Goal: Information Seeking & Learning: Find specific fact

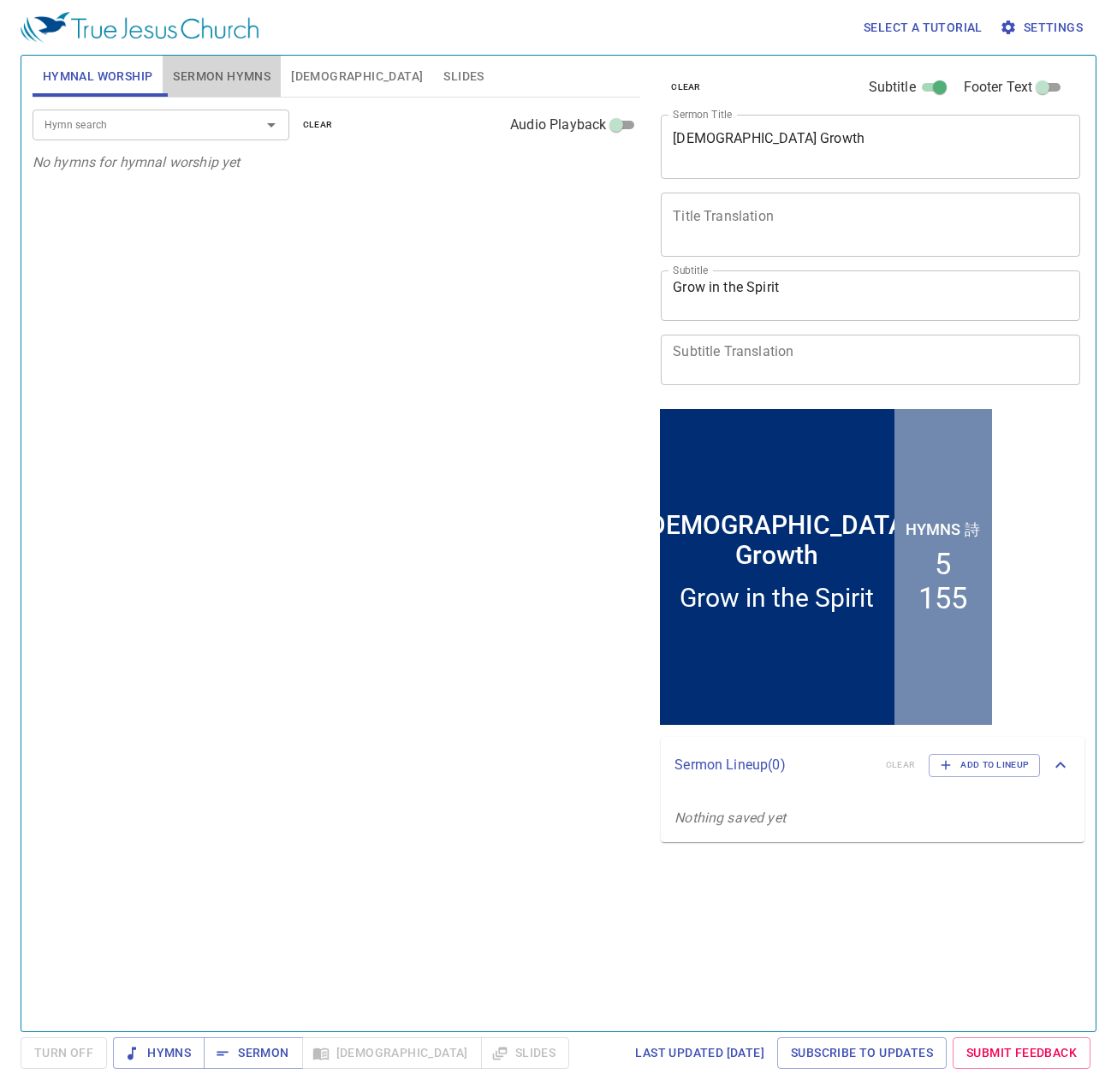
click at [240, 76] on span "Sermon Hymns" at bounding box center [222, 76] width 98 height 21
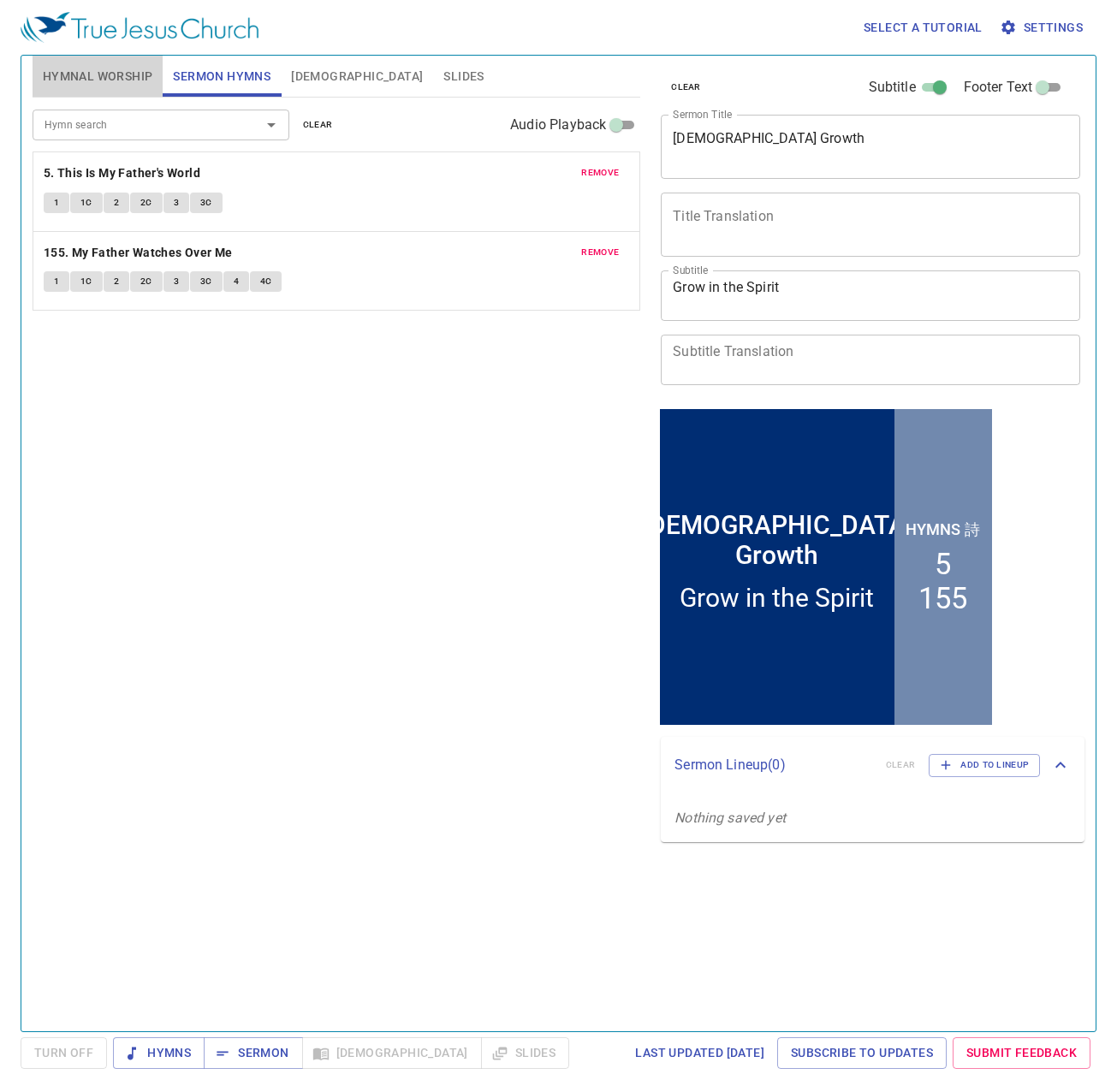
click at [107, 77] on span "Hymnal Worship" at bounding box center [98, 76] width 110 height 21
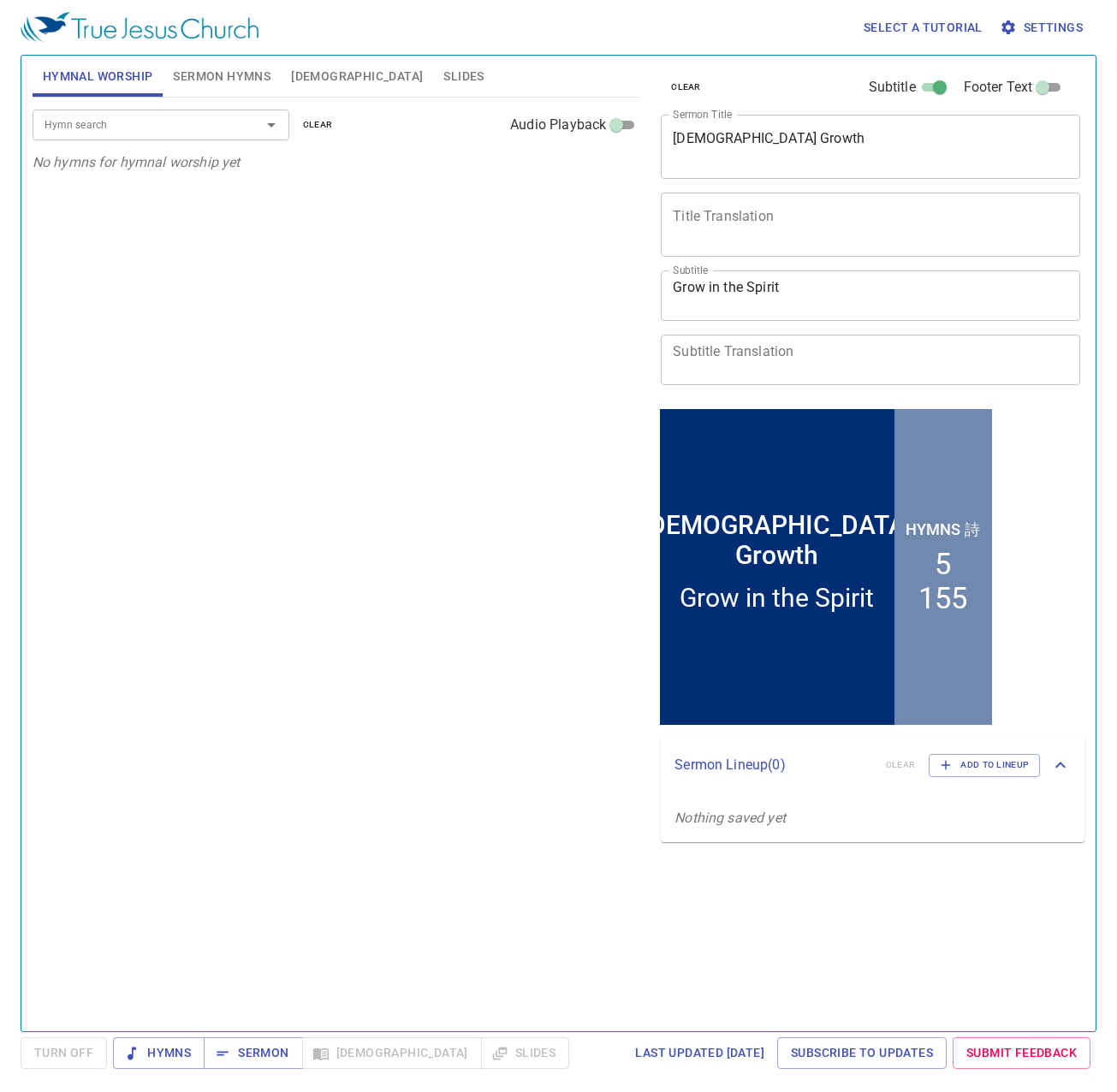
click at [204, 131] on input "Hymn search" at bounding box center [135, 124] width 196 height 20
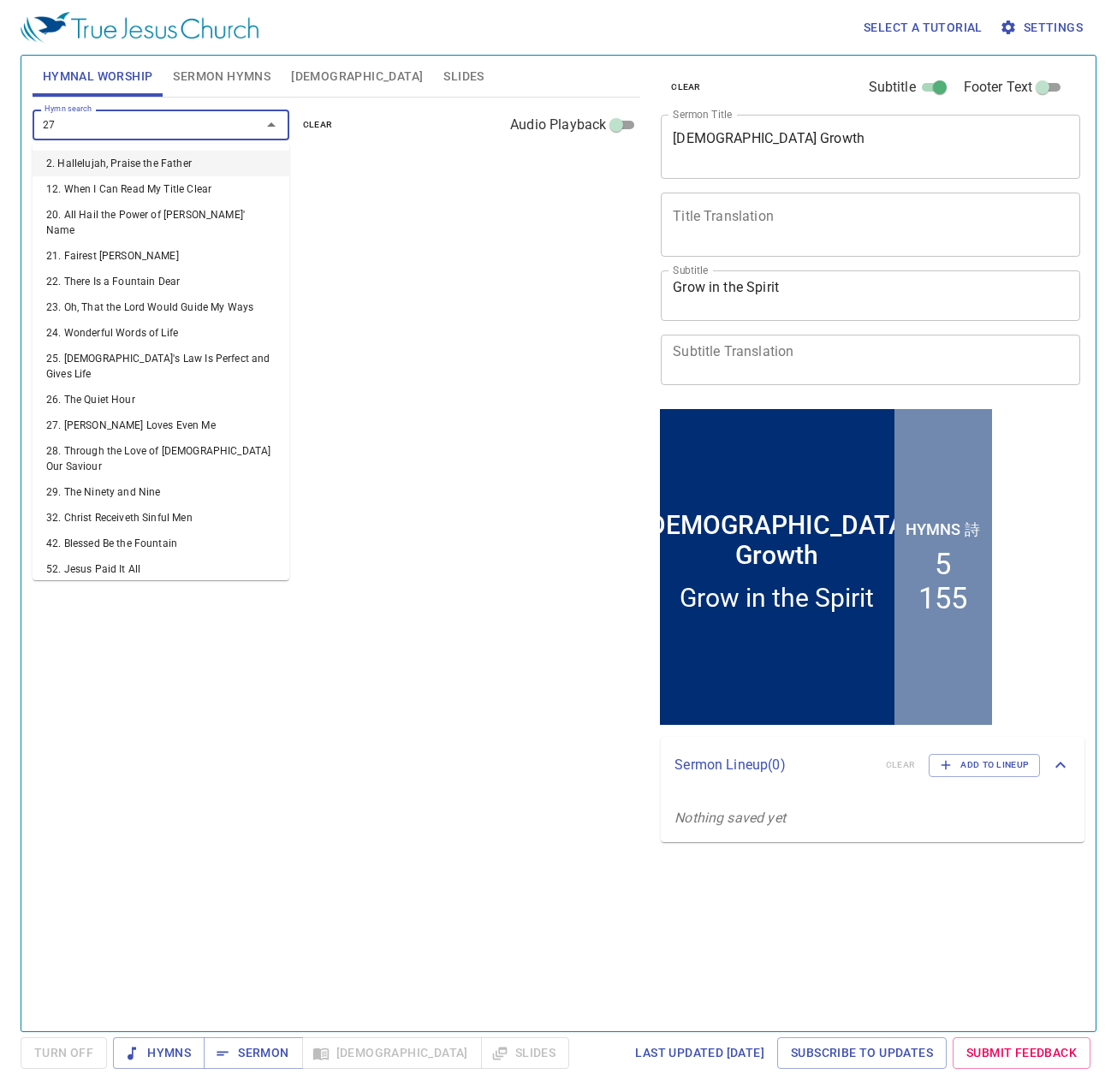
type input "277"
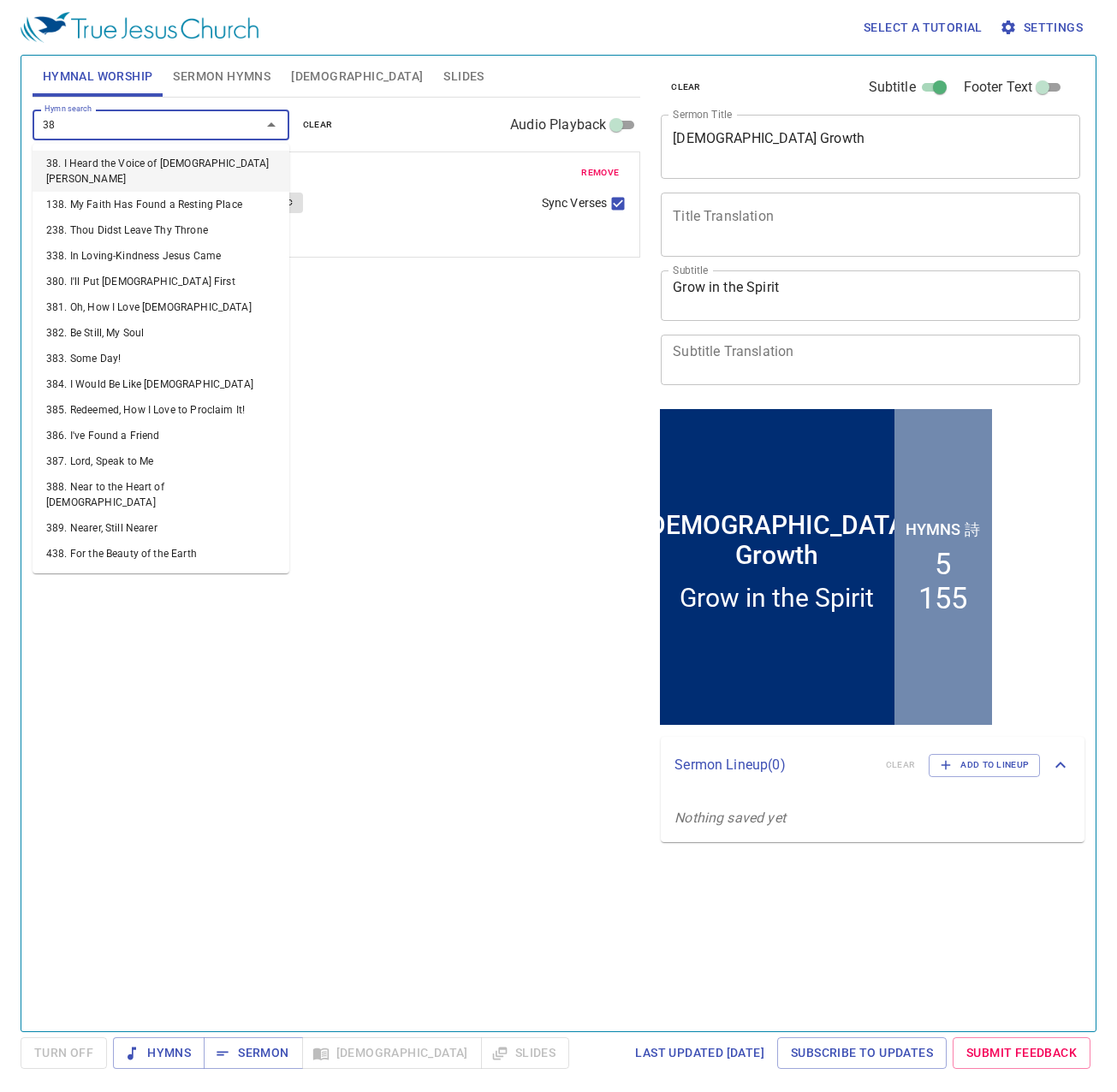
type input "389"
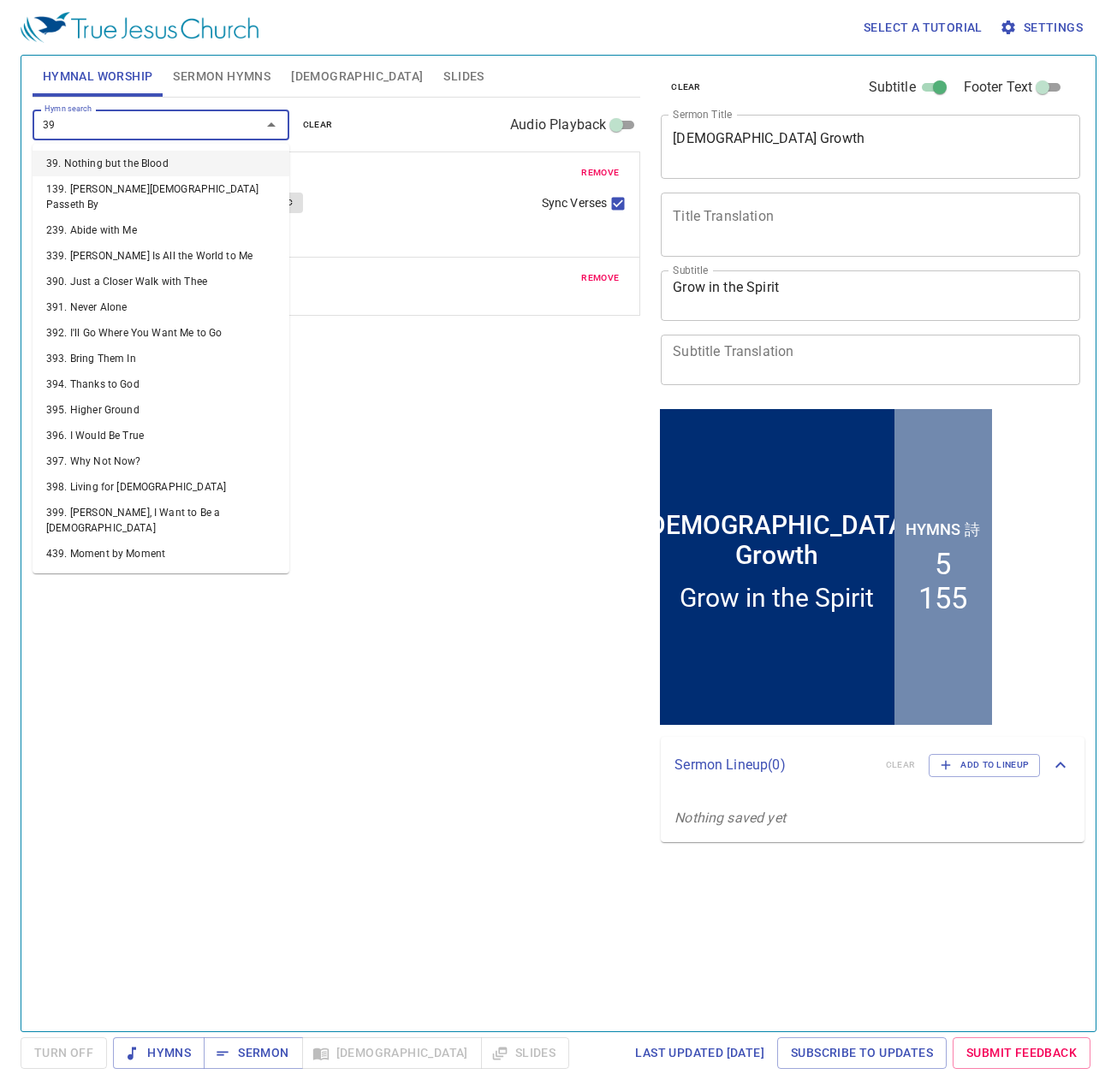
type input "393"
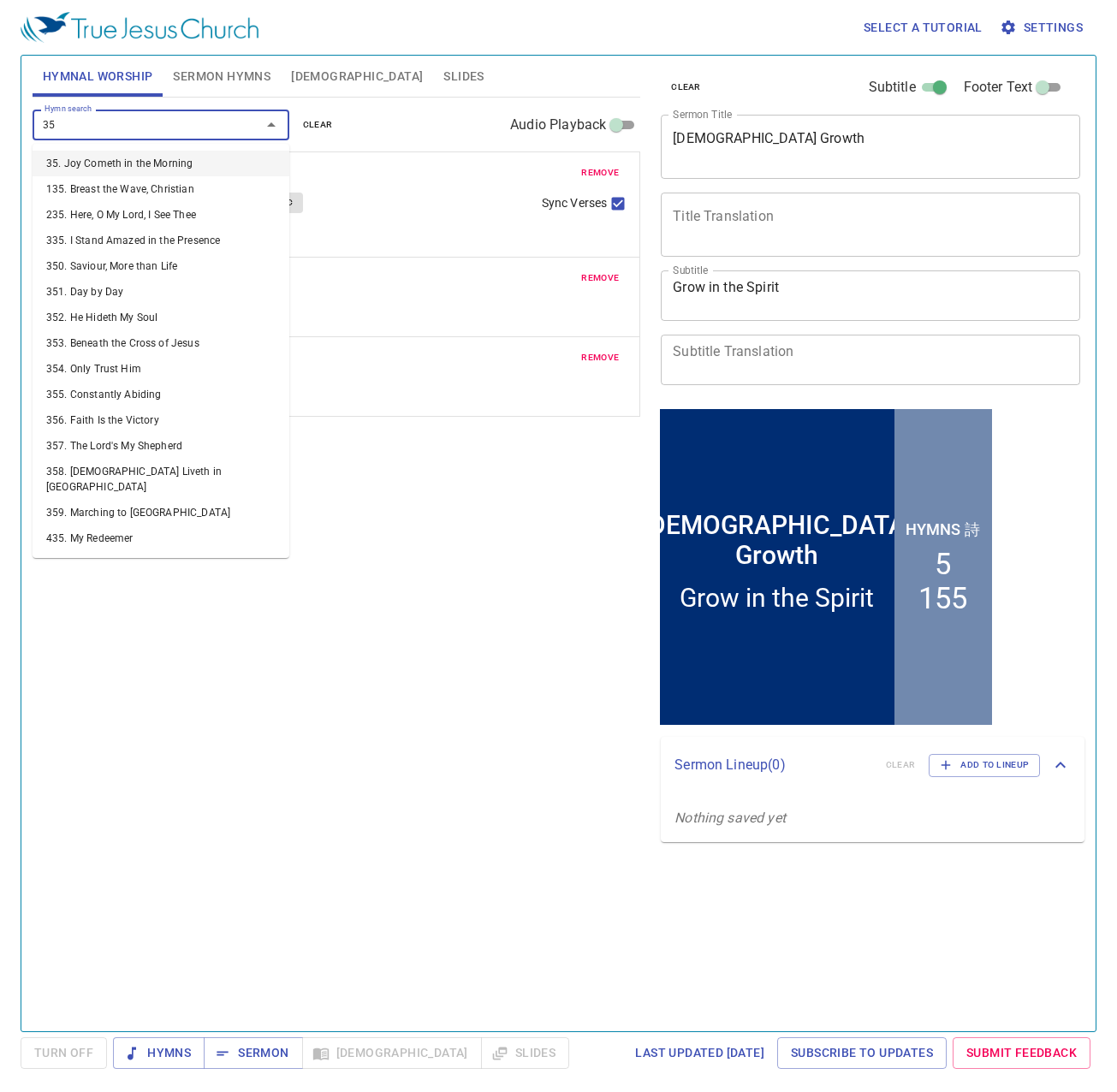
type input "351"
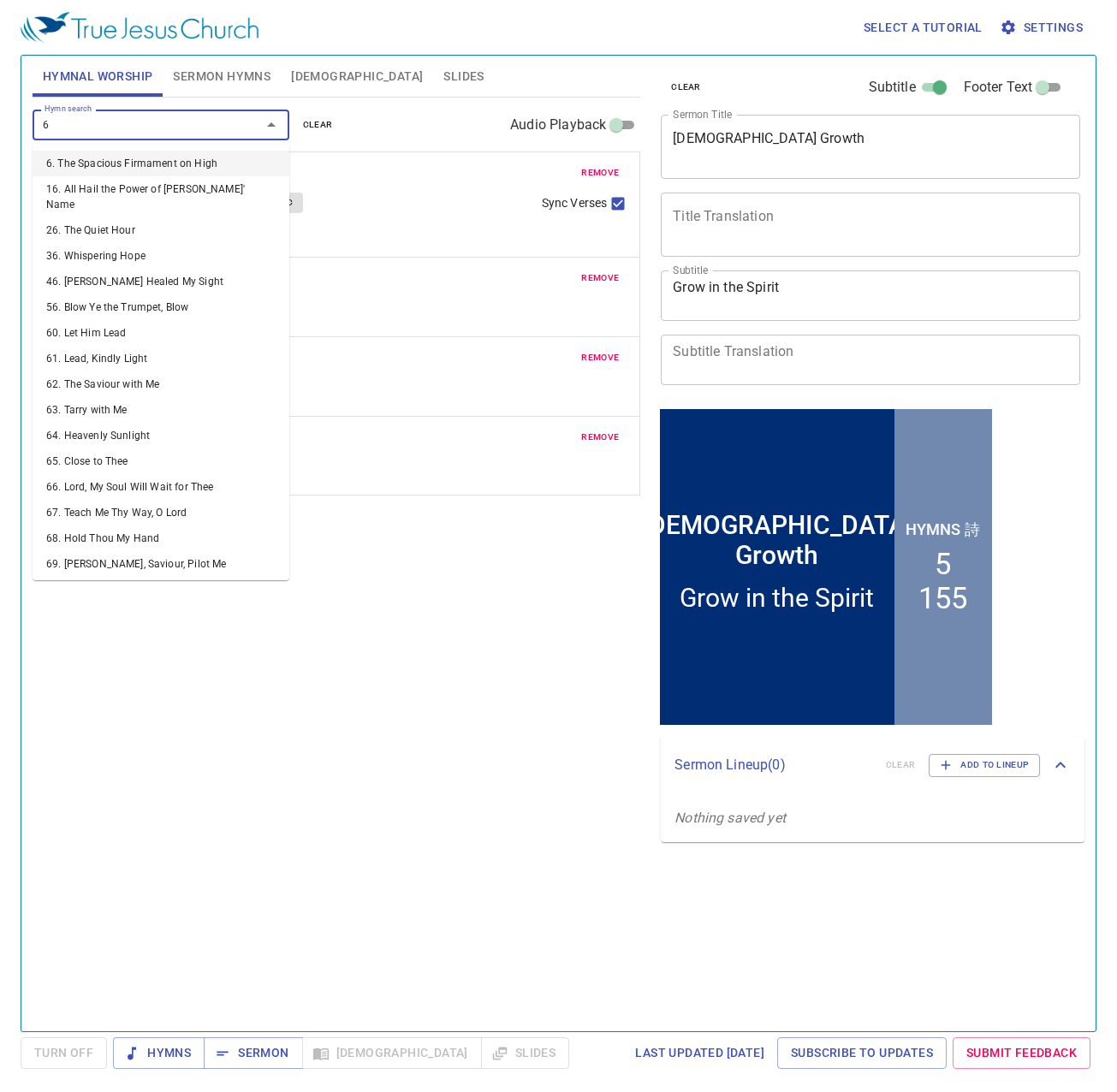
type input "65"
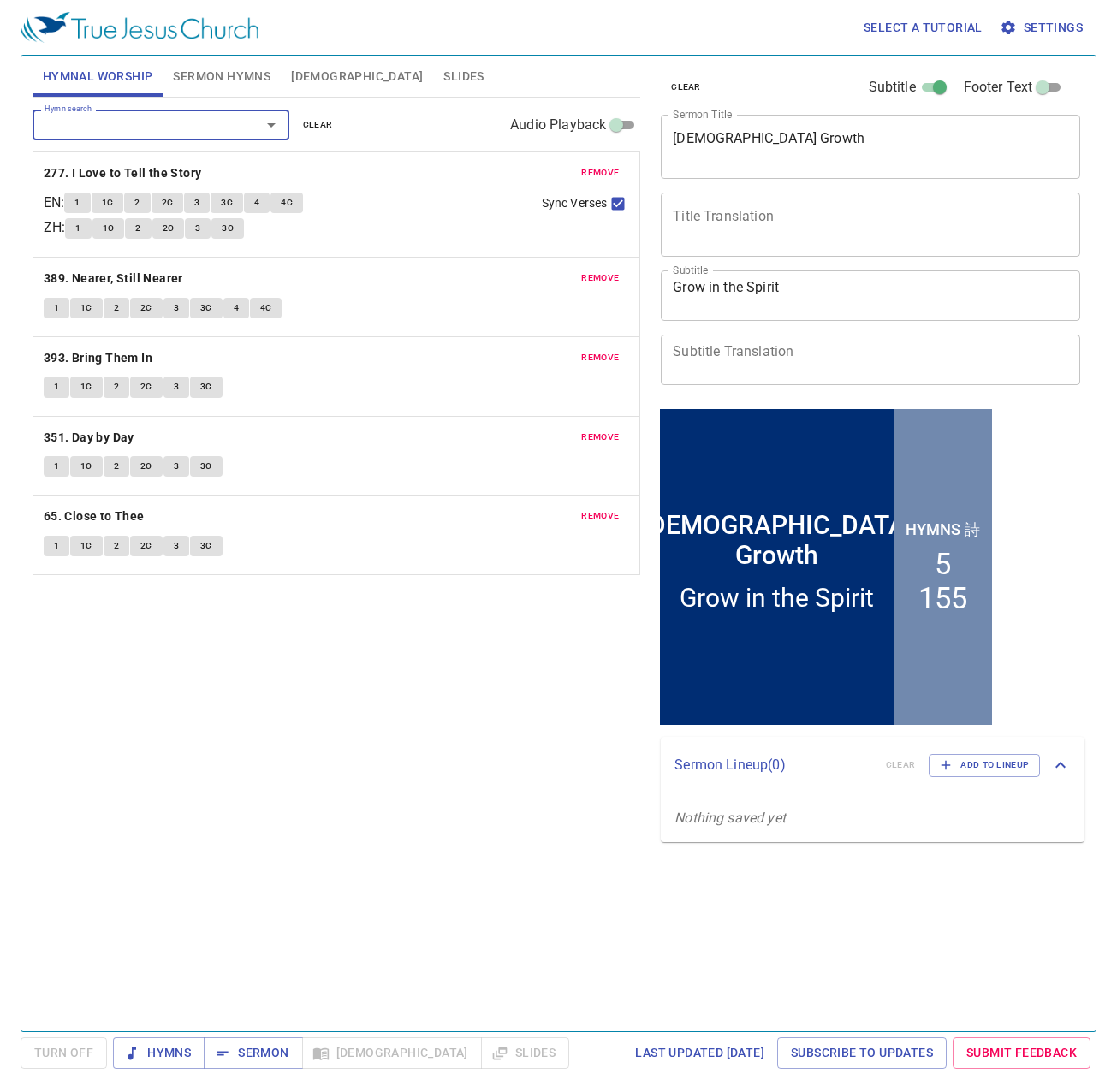
click at [224, 69] on span "Sermon Hymns" at bounding box center [222, 76] width 98 height 21
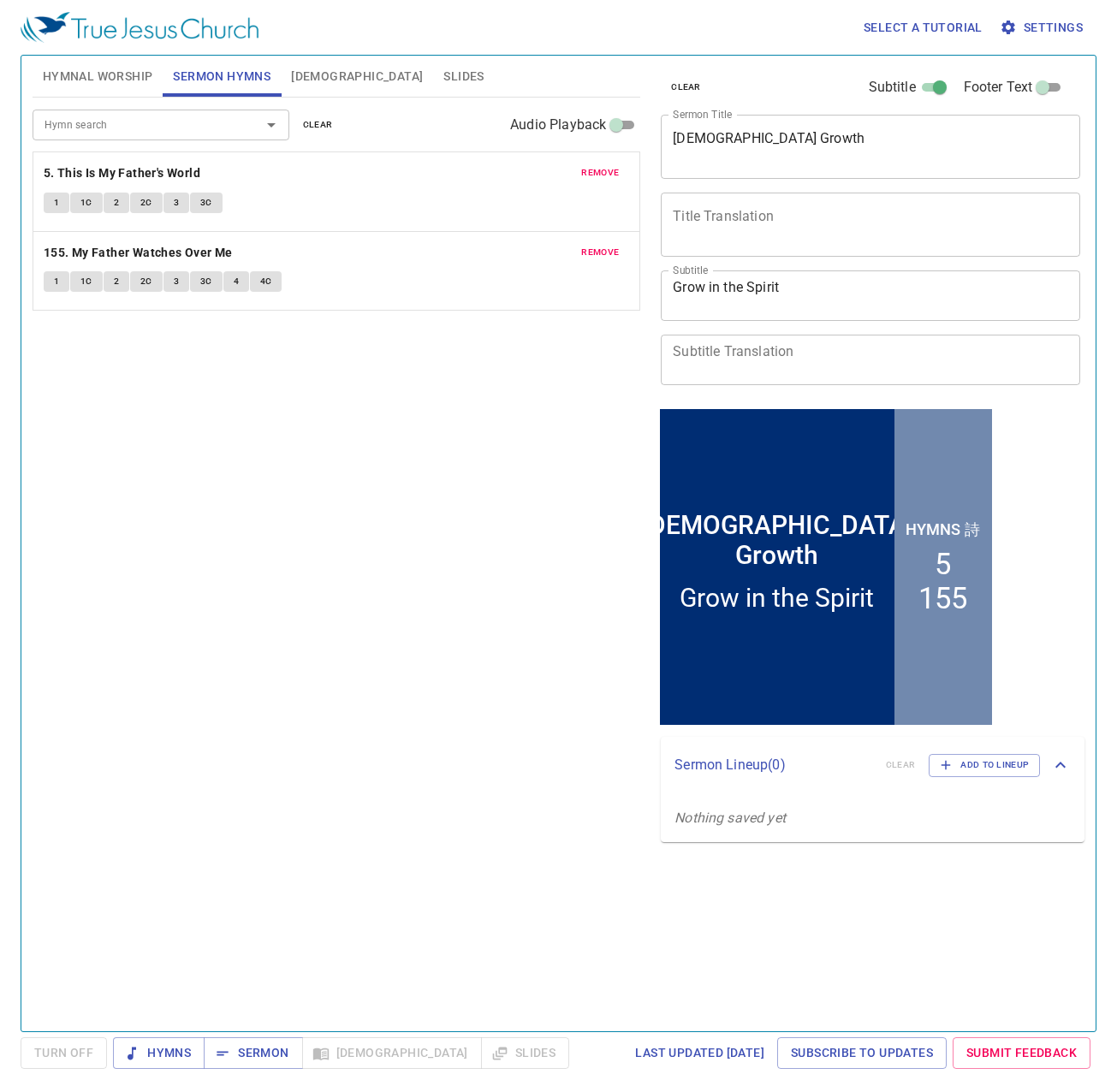
click at [271, 1057] on span "Sermon" at bounding box center [252, 1053] width 71 height 21
click at [328, 406] on div "Hymn search Hymn search clear Audio Playback remove 5. This Is My Father's Worl…" at bounding box center [336, 557] width 607 height 919
click at [444, 76] on span "Slides" at bounding box center [464, 76] width 40 height 21
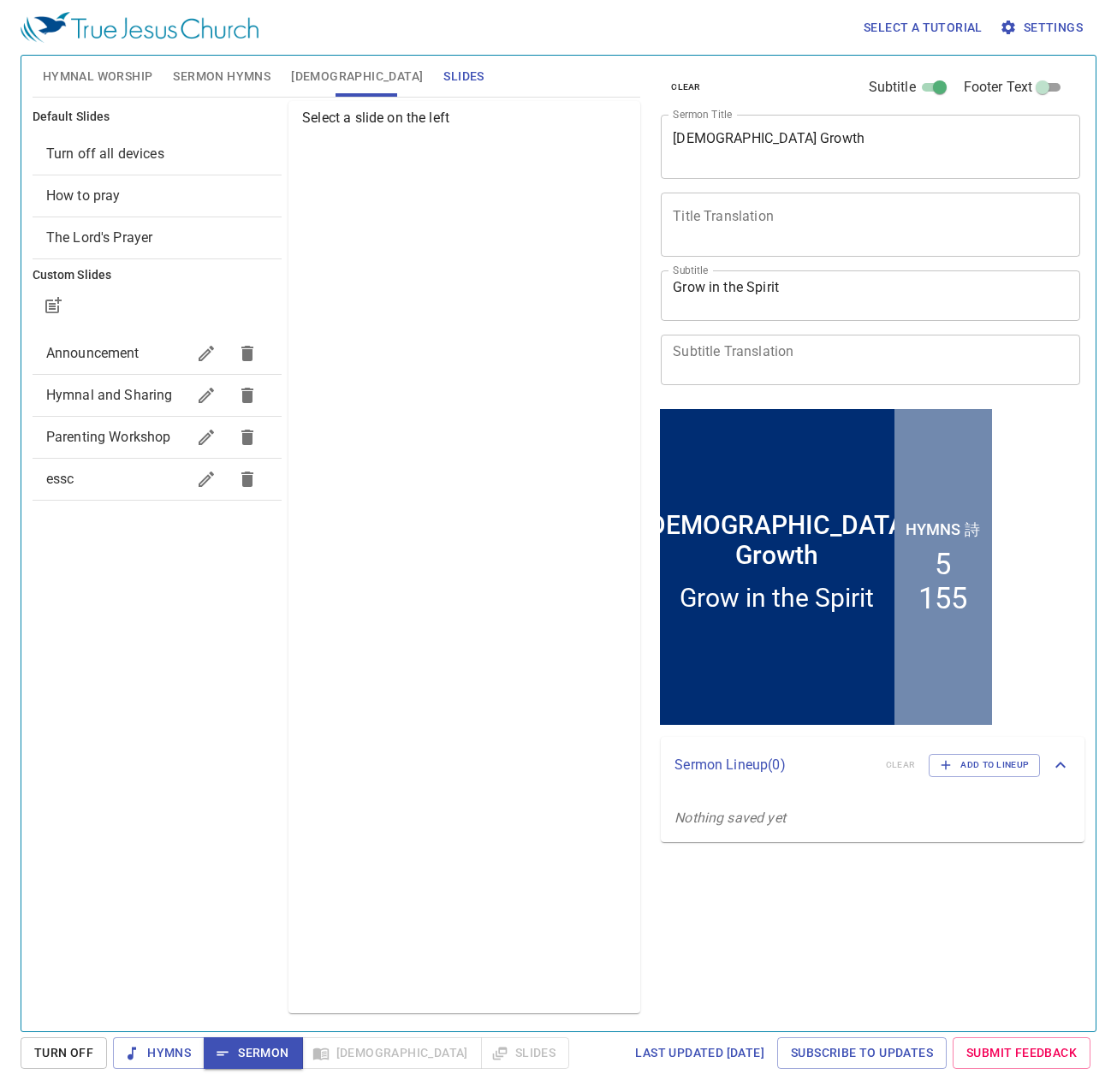
click at [155, 242] on span "The Lord's Prayer" at bounding box center [157, 237] width 222 height 20
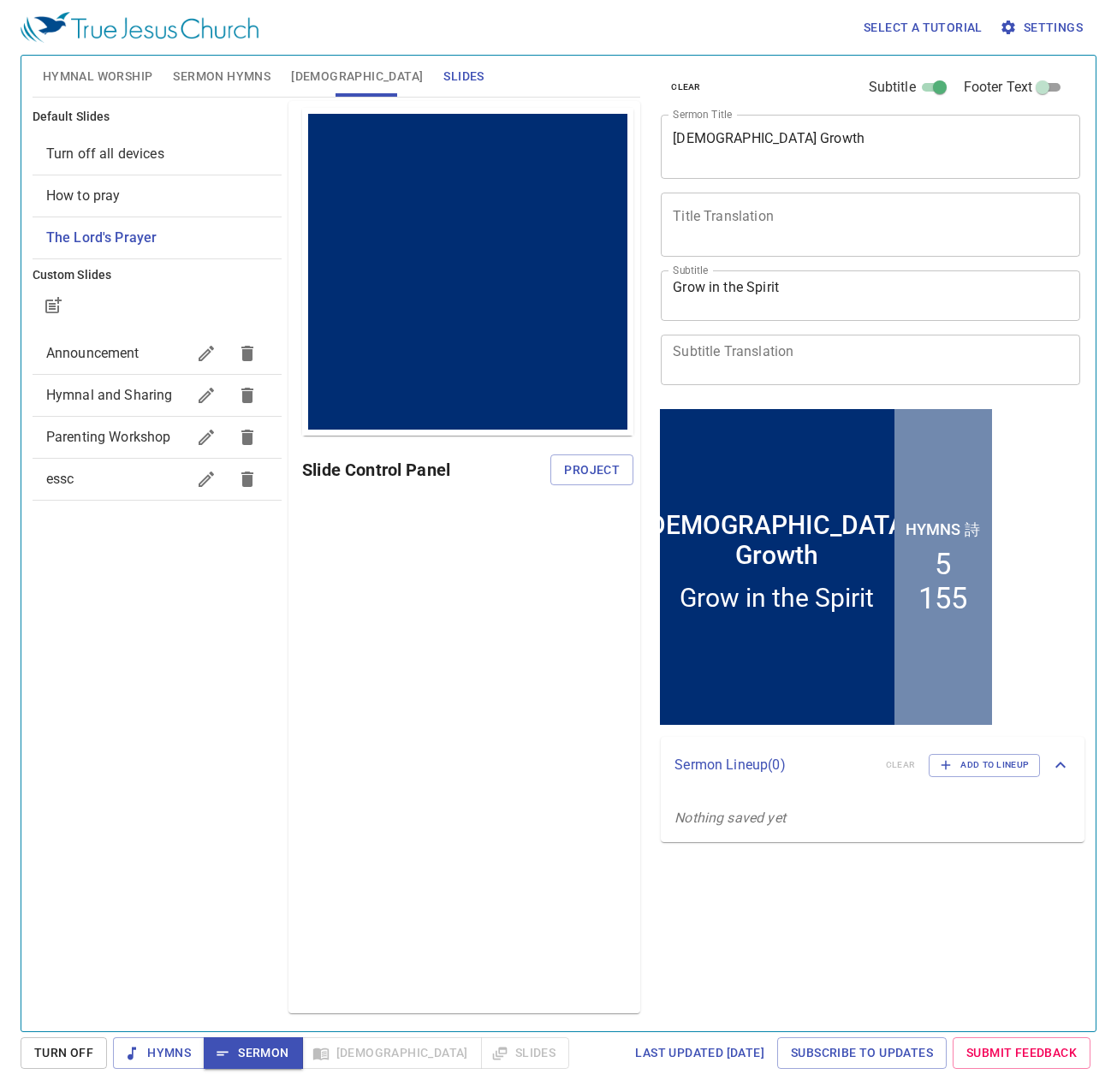
click at [191, 205] on span "How to pray" at bounding box center [157, 195] width 222 height 20
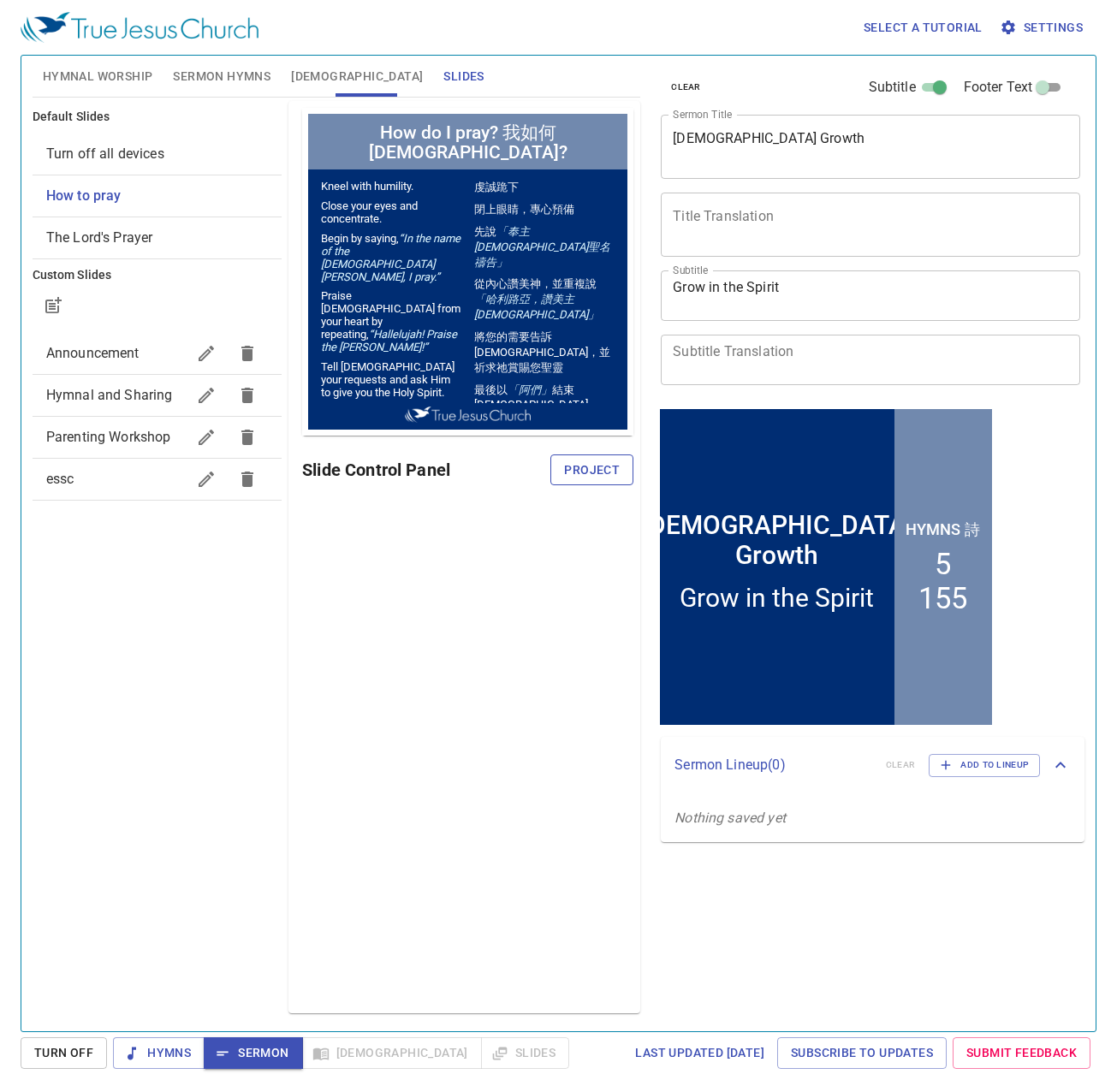
click at [607, 469] on span "Project" at bounding box center [592, 470] width 55 height 21
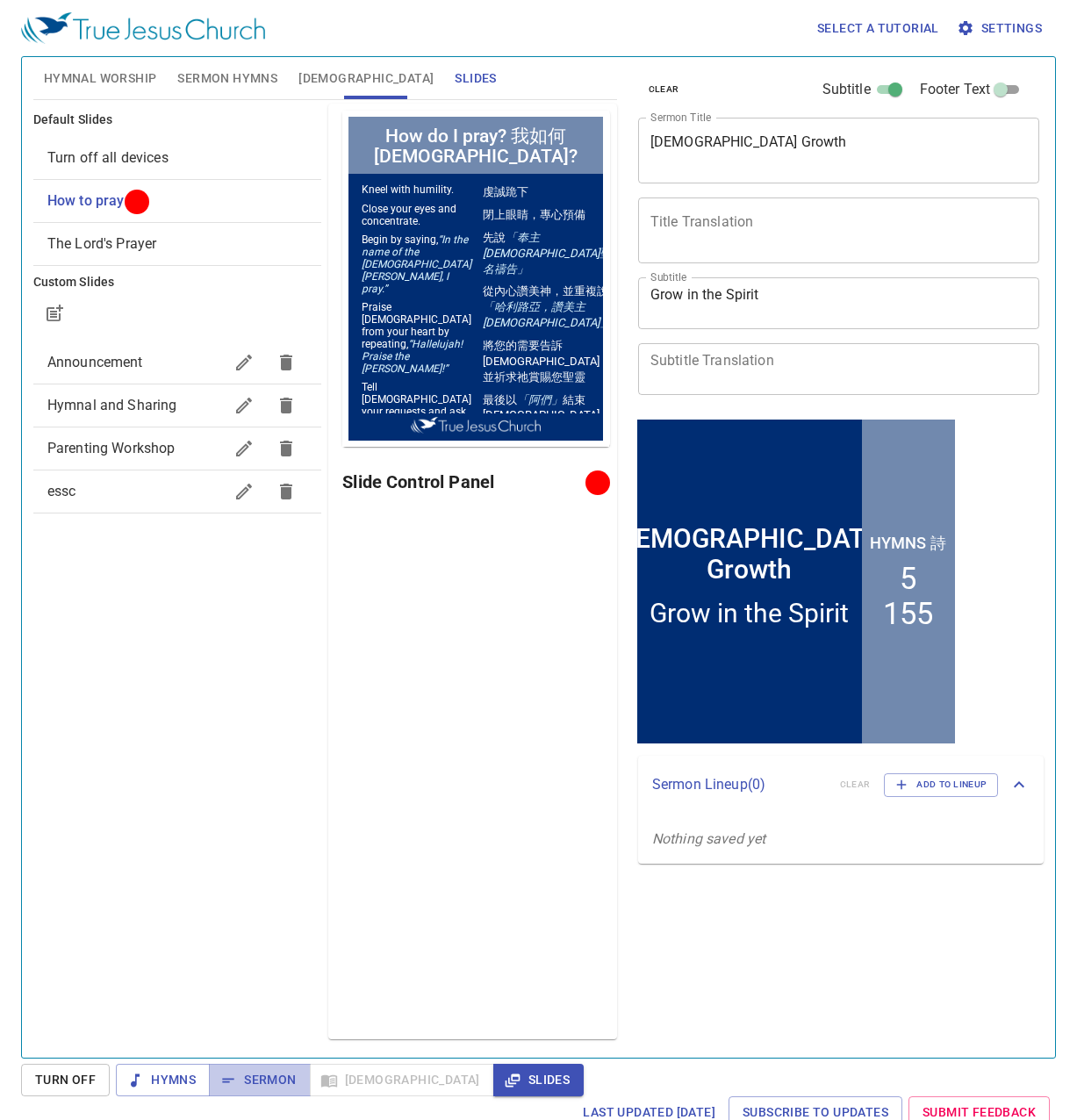
drag, startPoint x: 270, startPoint y: 1080, endPoint x: 315, endPoint y: 1027, distance: 69.5
click at [270, 1080] on span "Sermon" at bounding box center [259, 1080] width 73 height 22
click at [312, 74] on span "[DEMOGRAPHIC_DATA]" at bounding box center [366, 78] width 135 height 22
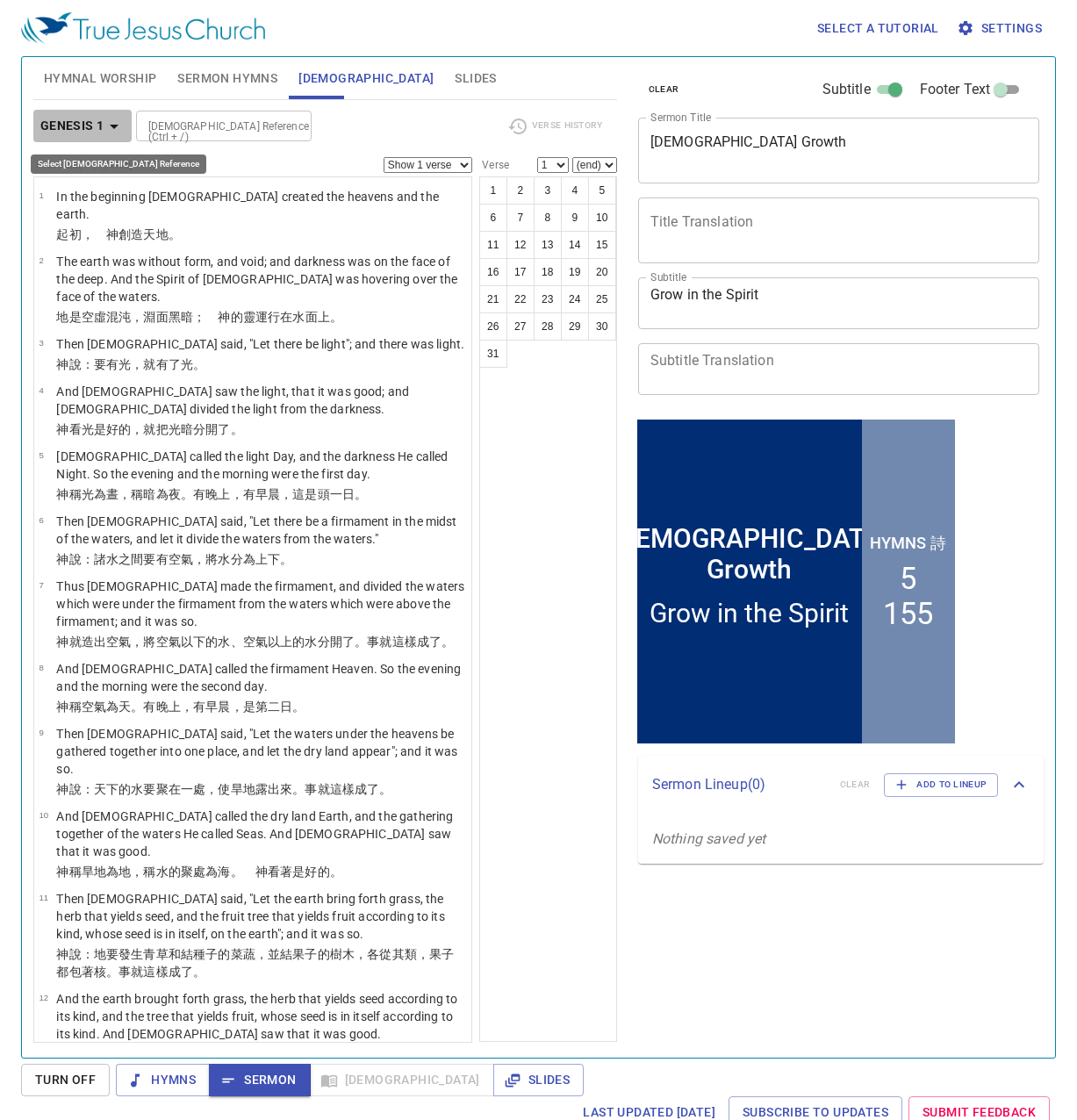
click at [116, 126] on icon "button" at bounding box center [114, 127] width 9 height 4
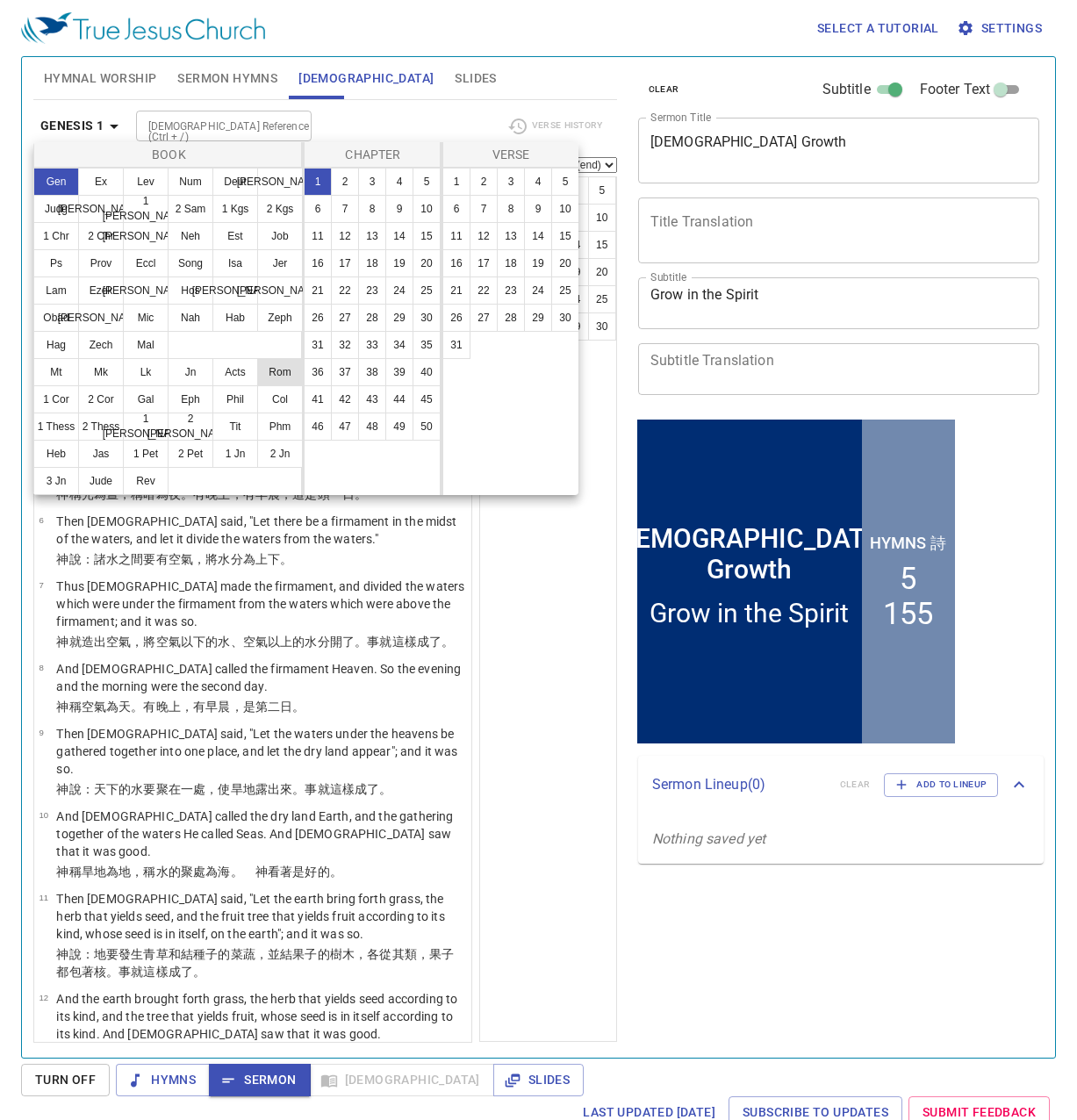
click at [272, 370] on button "Rom" at bounding box center [280, 372] width 46 height 28
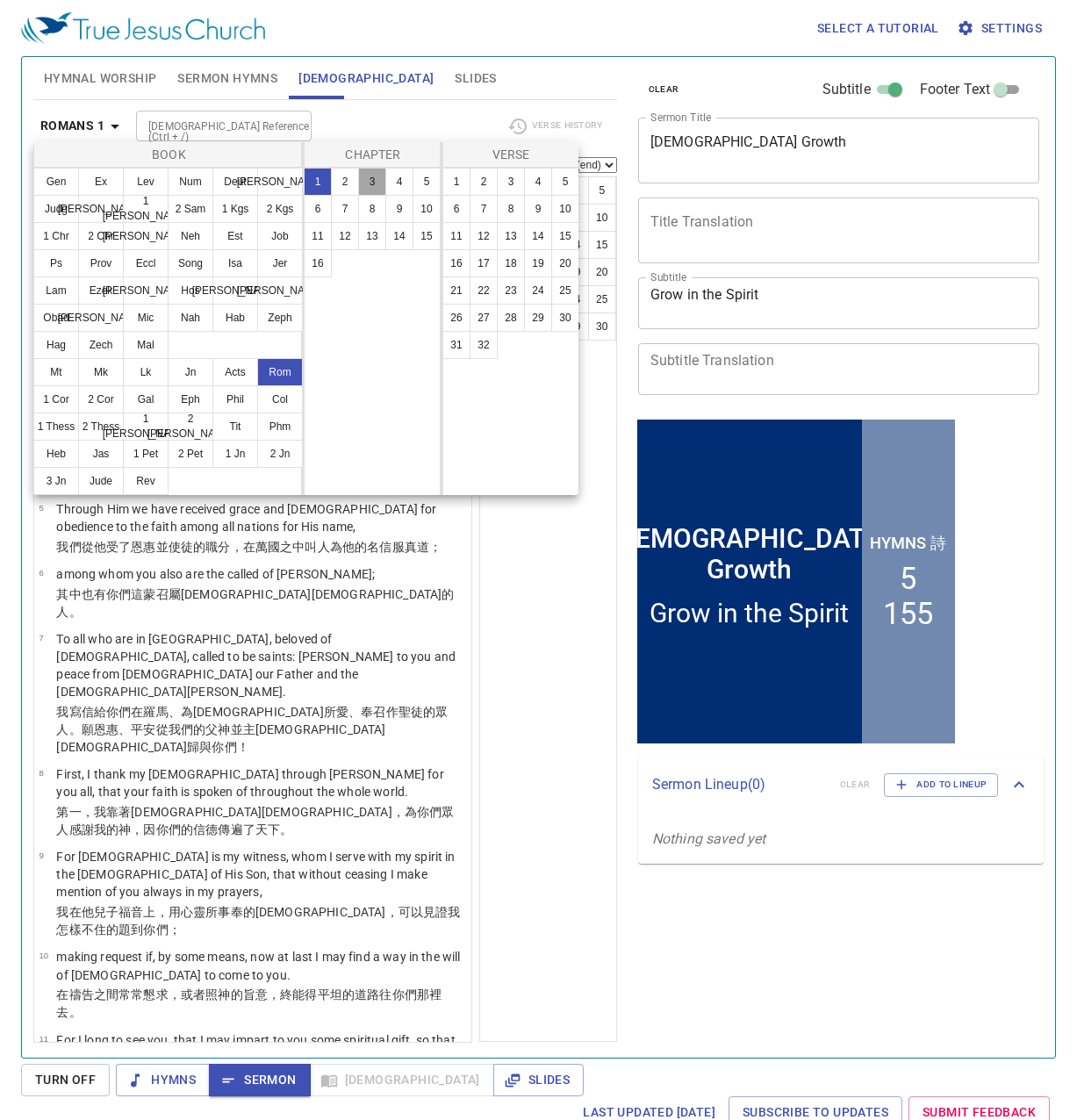
click at [379, 189] on button "3" at bounding box center [372, 181] width 28 height 28
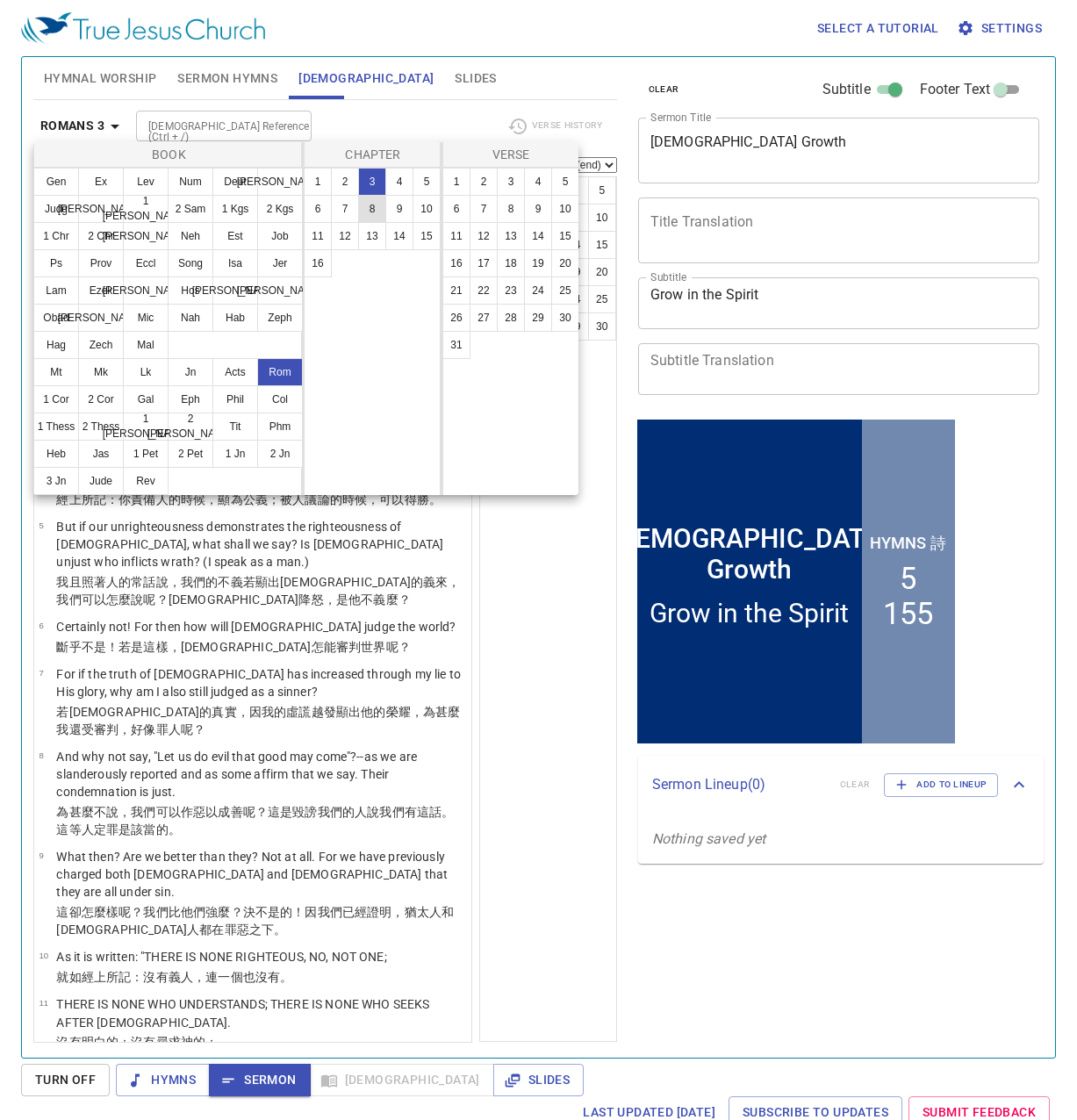
click at [374, 204] on button "8" at bounding box center [372, 209] width 28 height 28
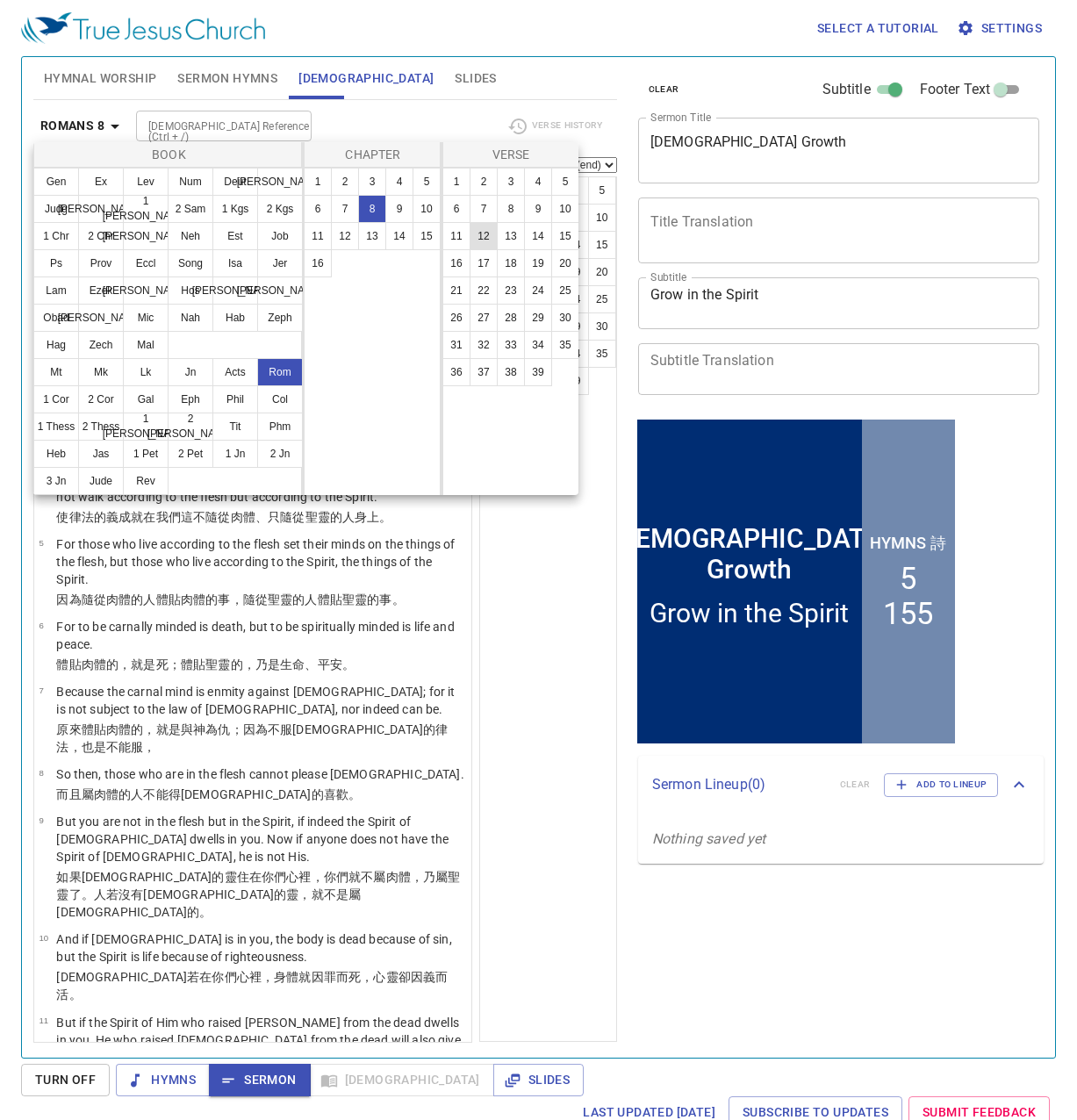
click at [474, 234] on button "12" at bounding box center [484, 235] width 28 height 28
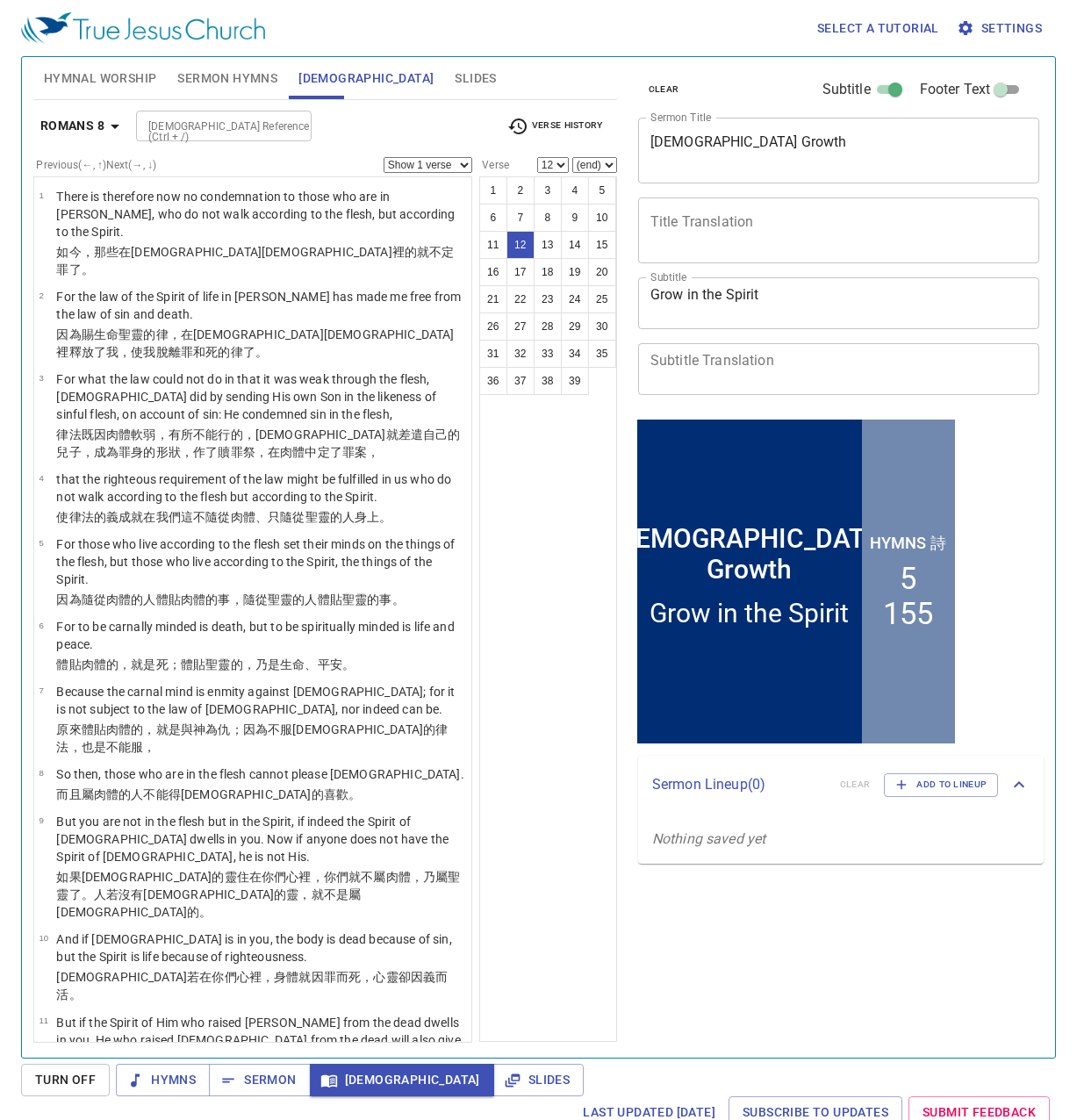
scroll to position [463, 0]
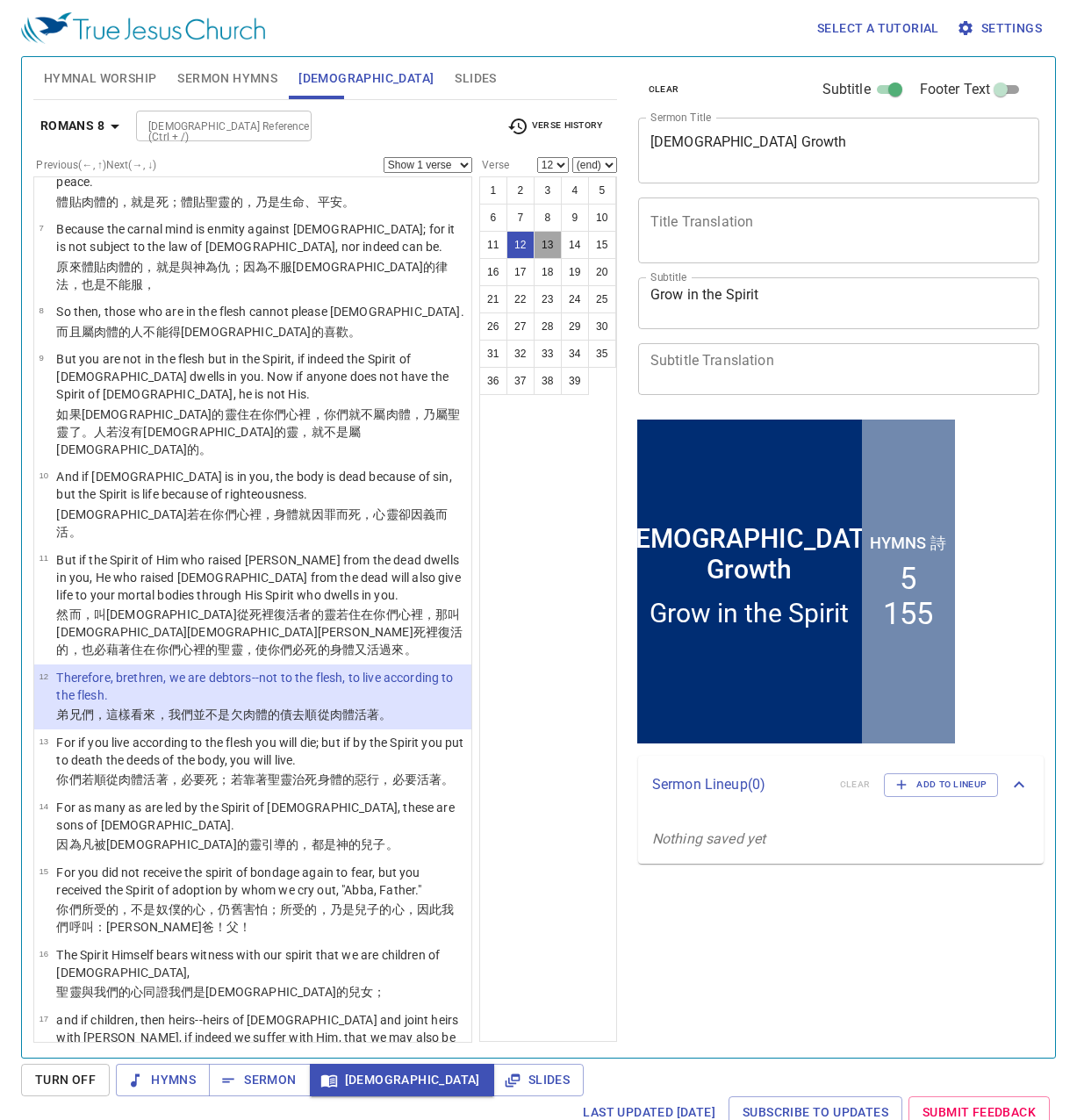
click at [550, 242] on button "13" at bounding box center [547, 244] width 28 height 28
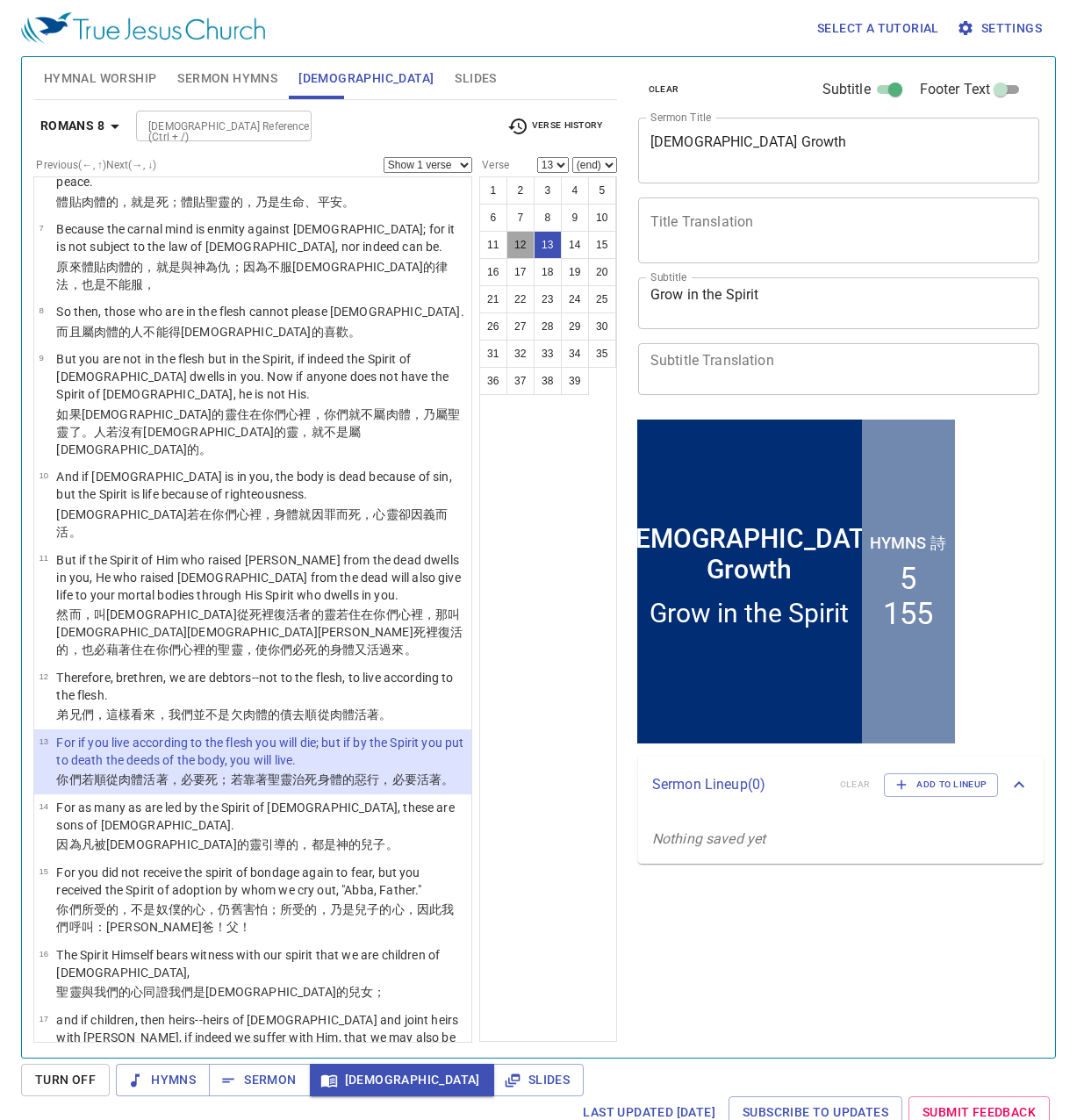
click at [519, 242] on button "12" at bounding box center [520, 244] width 28 height 28
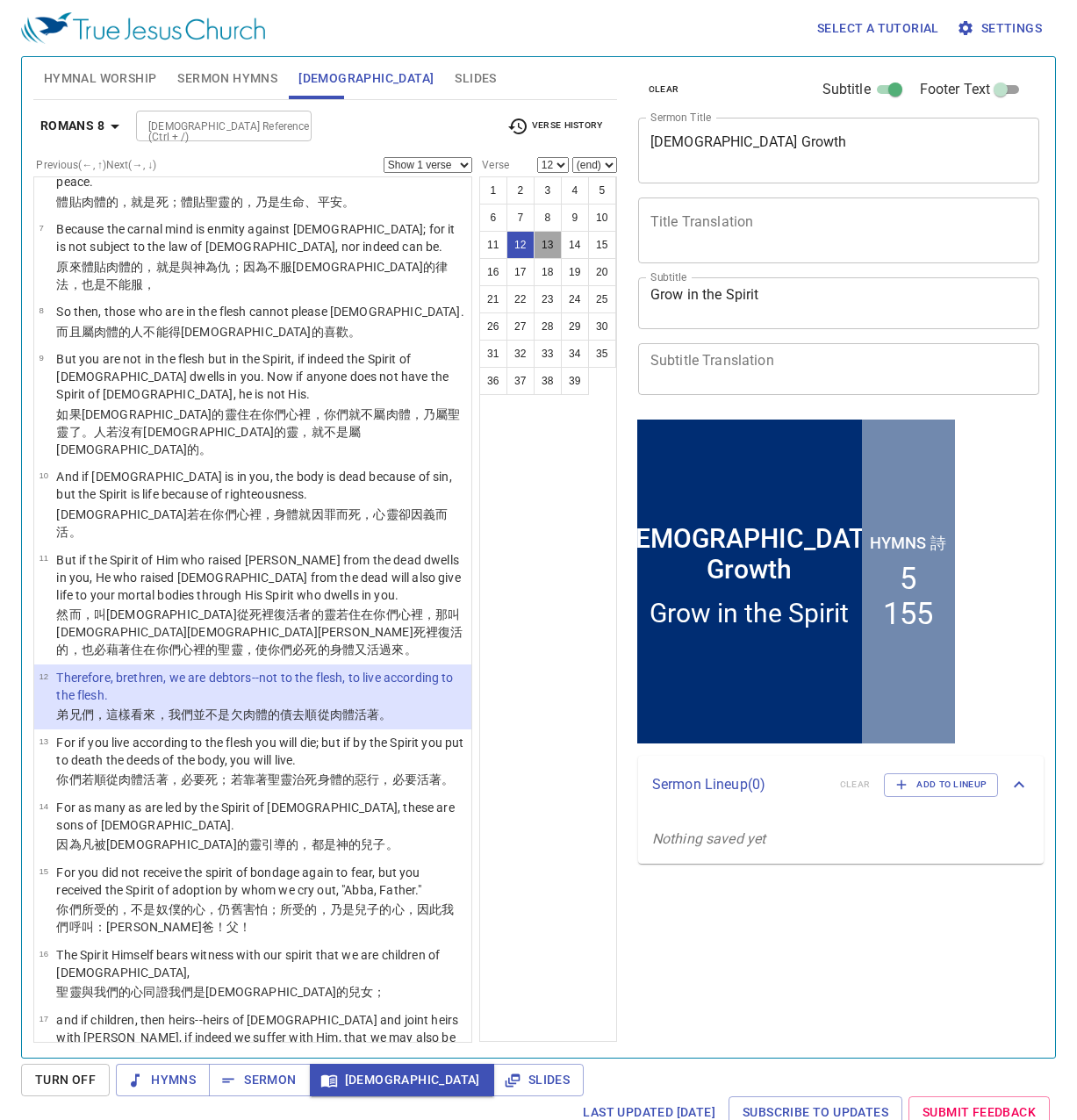
click at [538, 244] on button "13" at bounding box center [547, 244] width 28 height 28
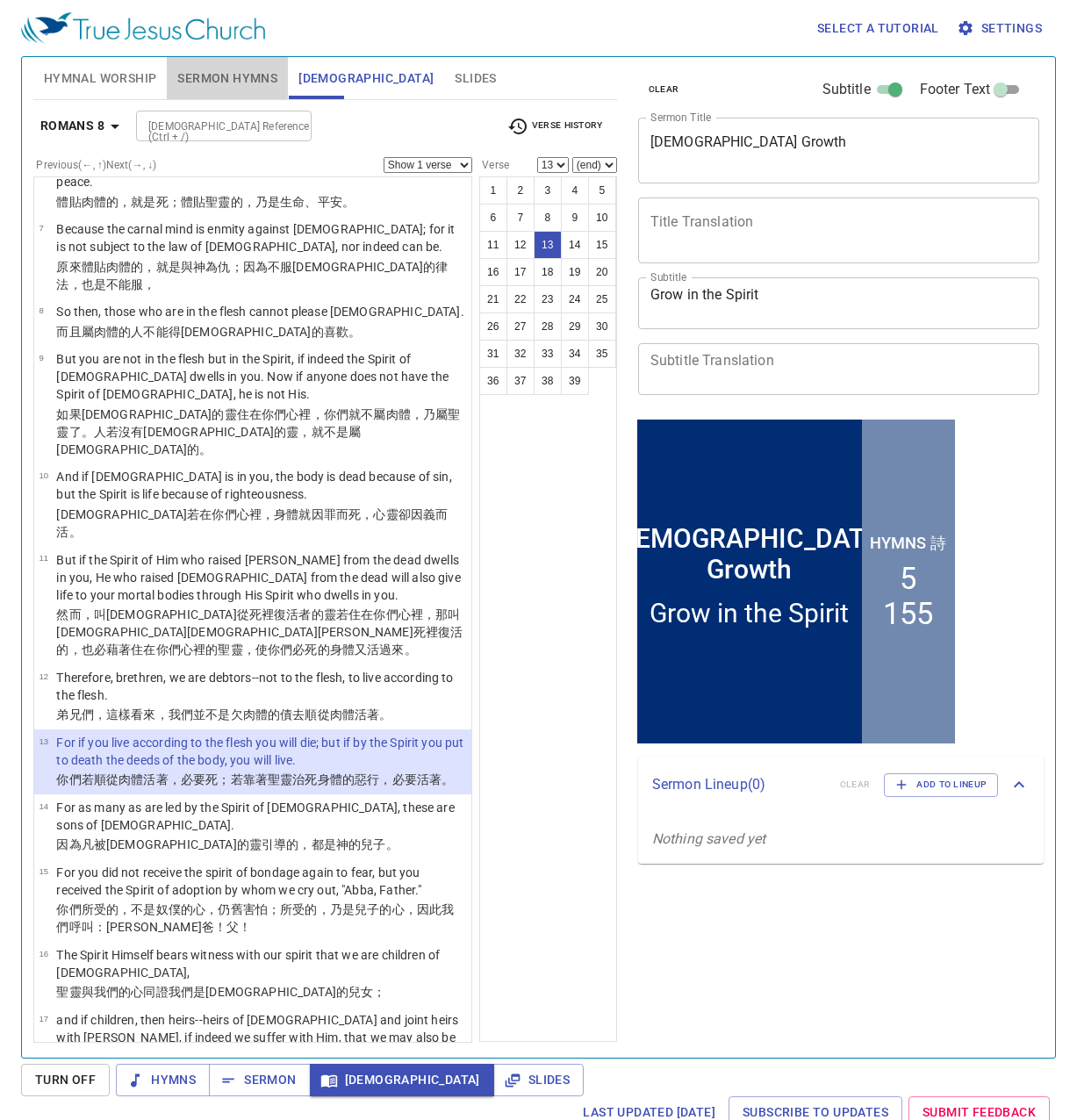
click at [258, 76] on span "Sermon Hymns" at bounding box center [228, 78] width 100 height 22
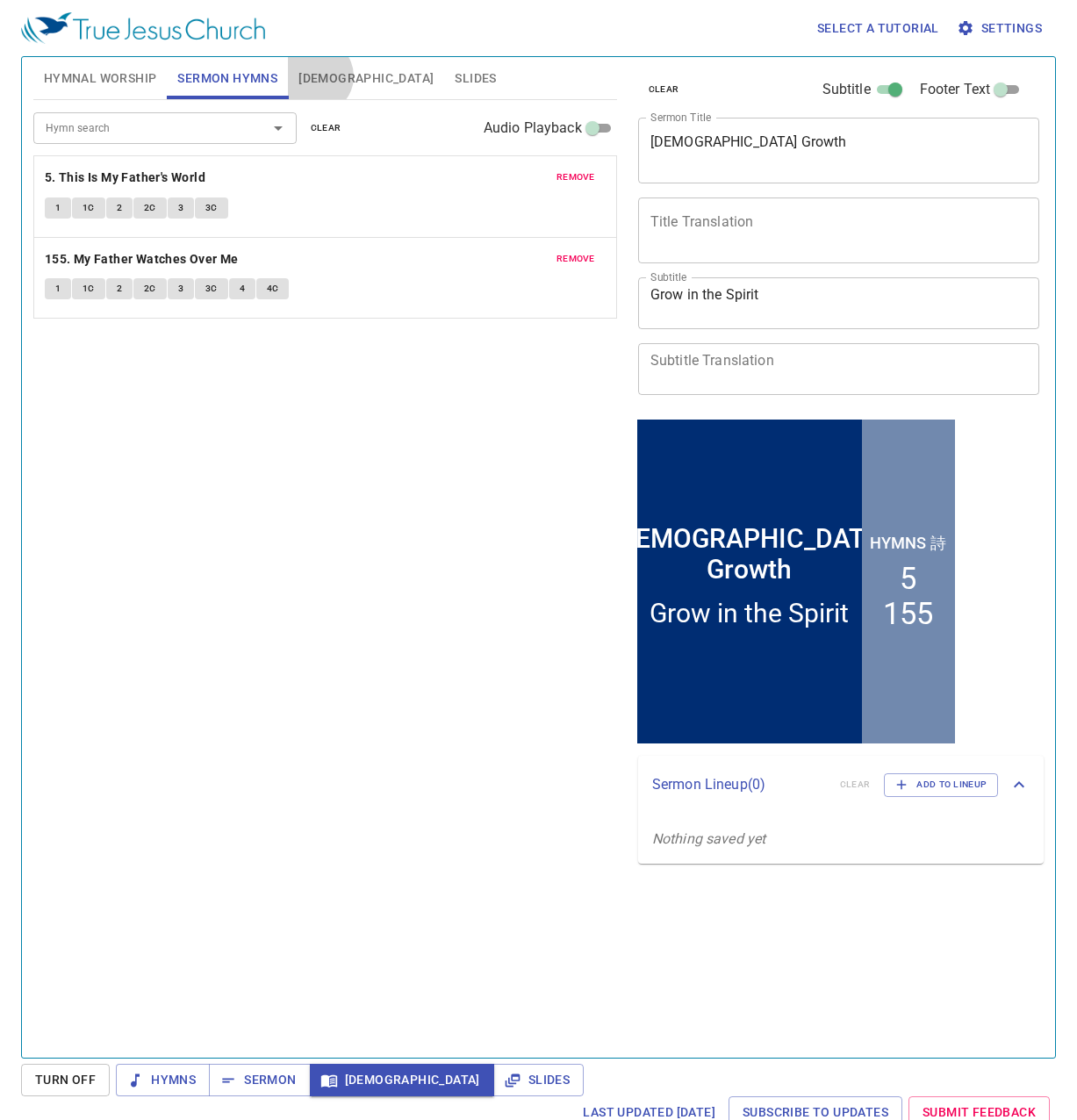
click at [317, 76] on span "[DEMOGRAPHIC_DATA]" at bounding box center [366, 78] width 135 height 22
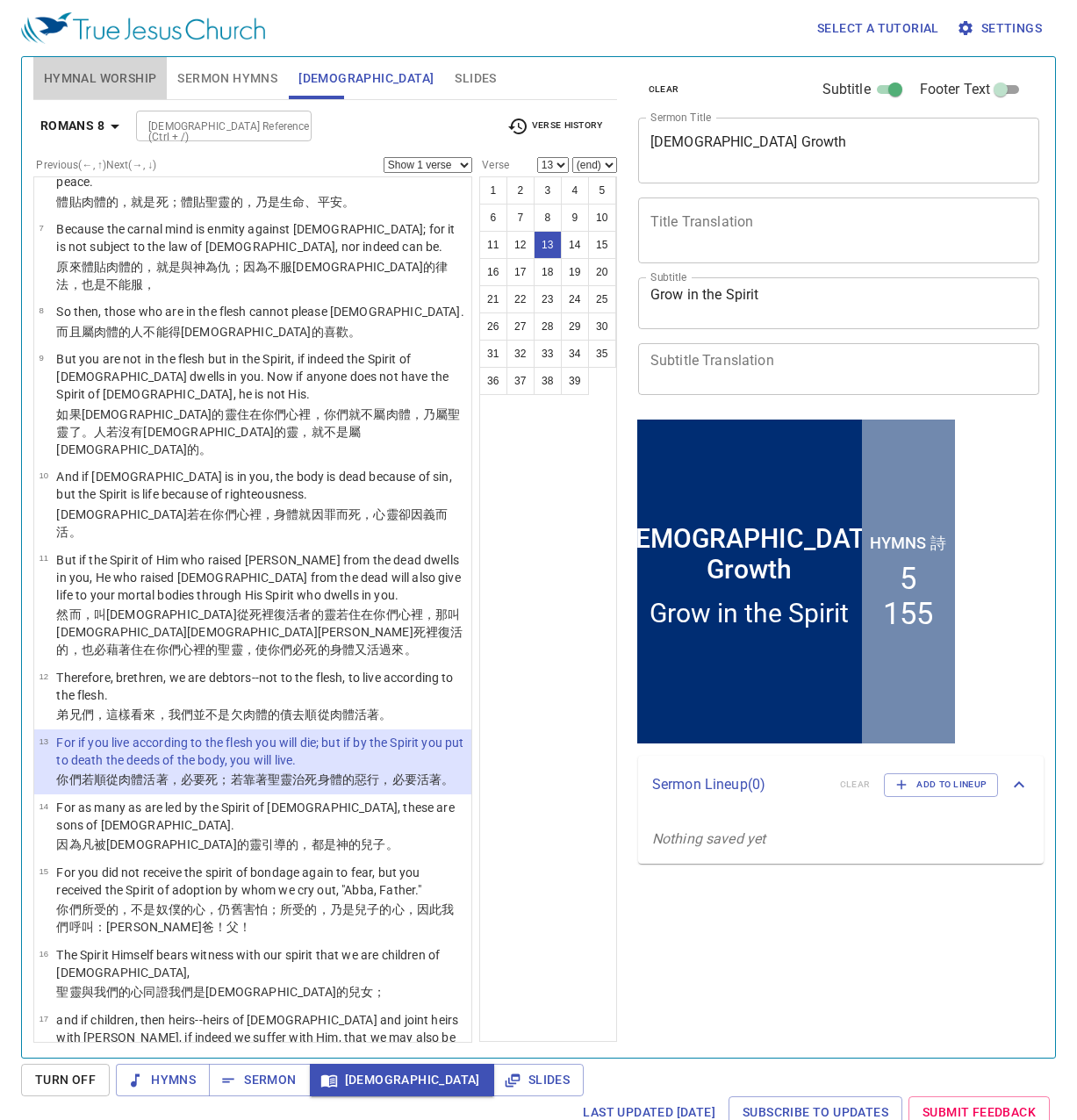
click at [134, 76] on span "Hymnal Worship" at bounding box center [100, 78] width 113 height 22
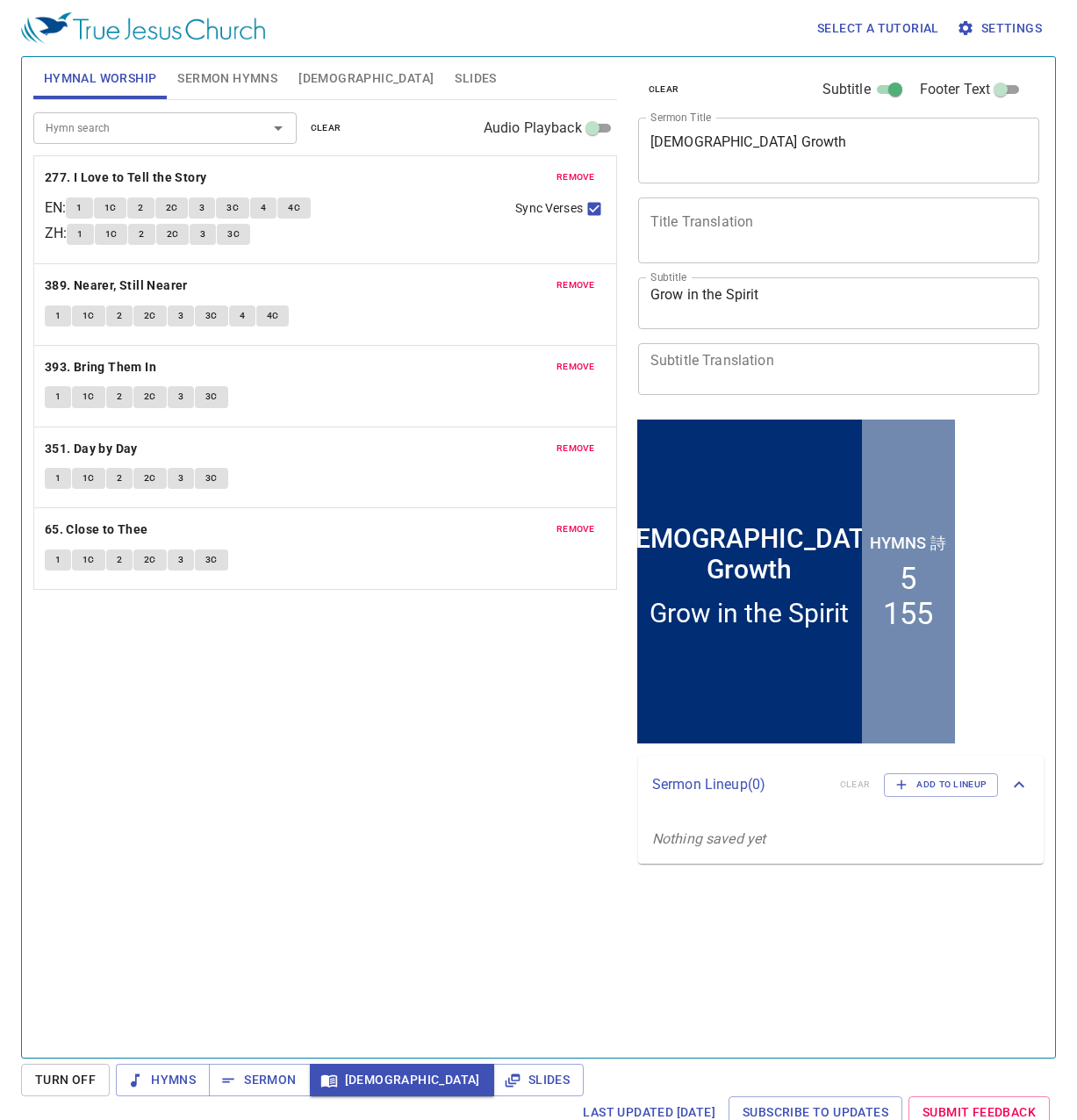
click at [217, 76] on span "Sermon Hymns" at bounding box center [228, 78] width 100 height 22
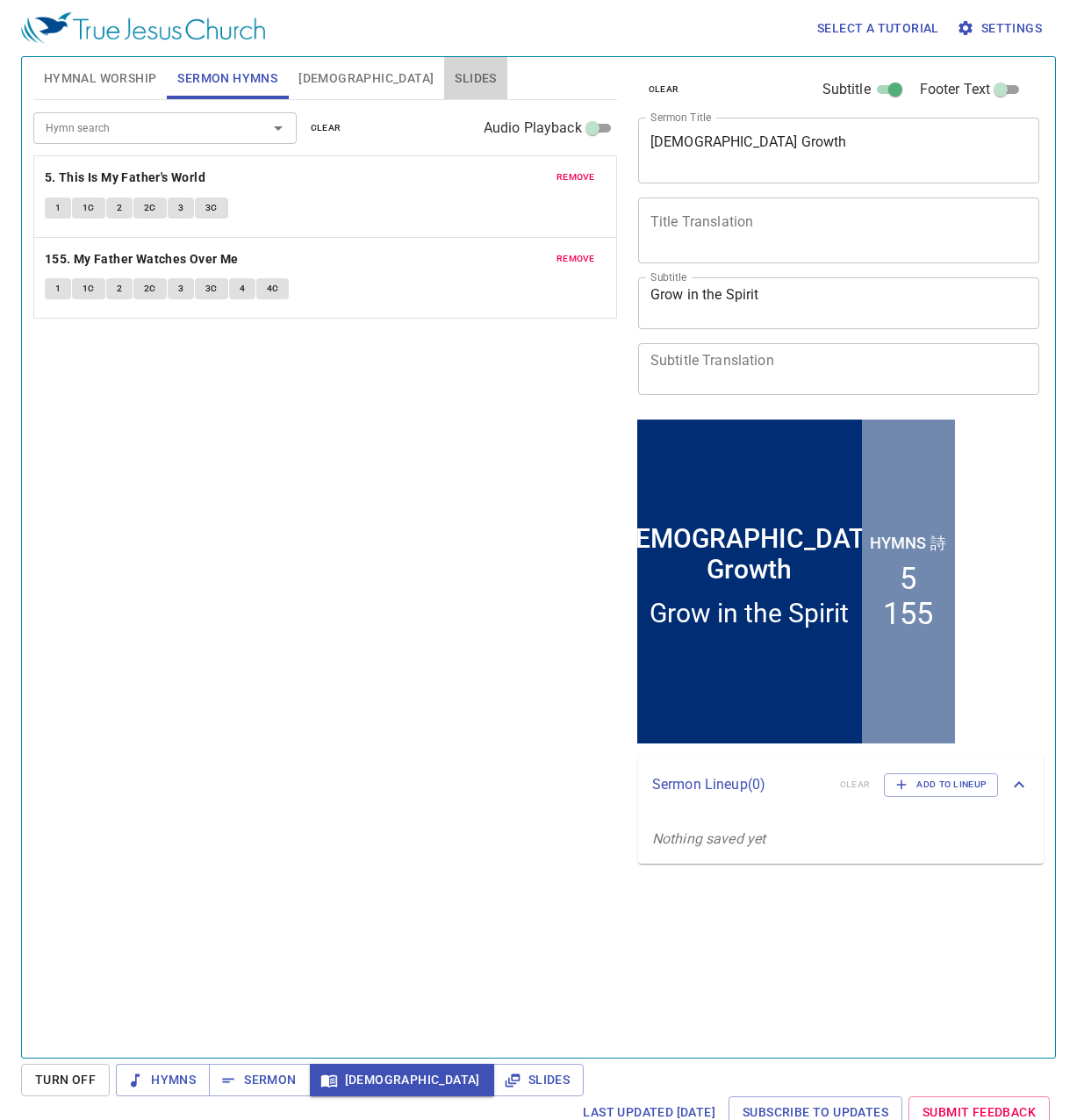
click at [455, 74] on span "Slides" at bounding box center [476, 78] width 41 height 22
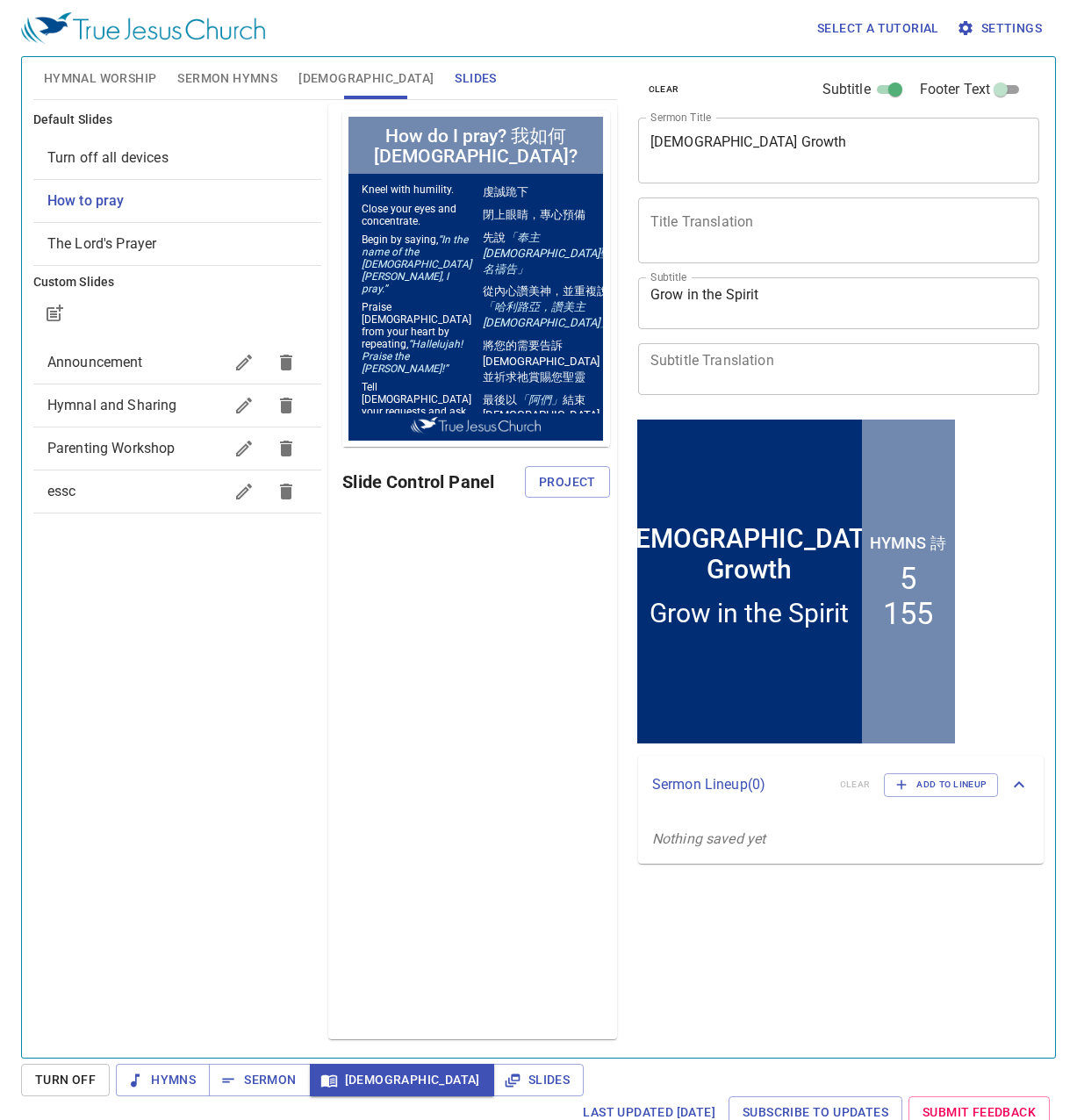
click at [245, 75] on span "Sermon Hymns" at bounding box center [228, 78] width 100 height 22
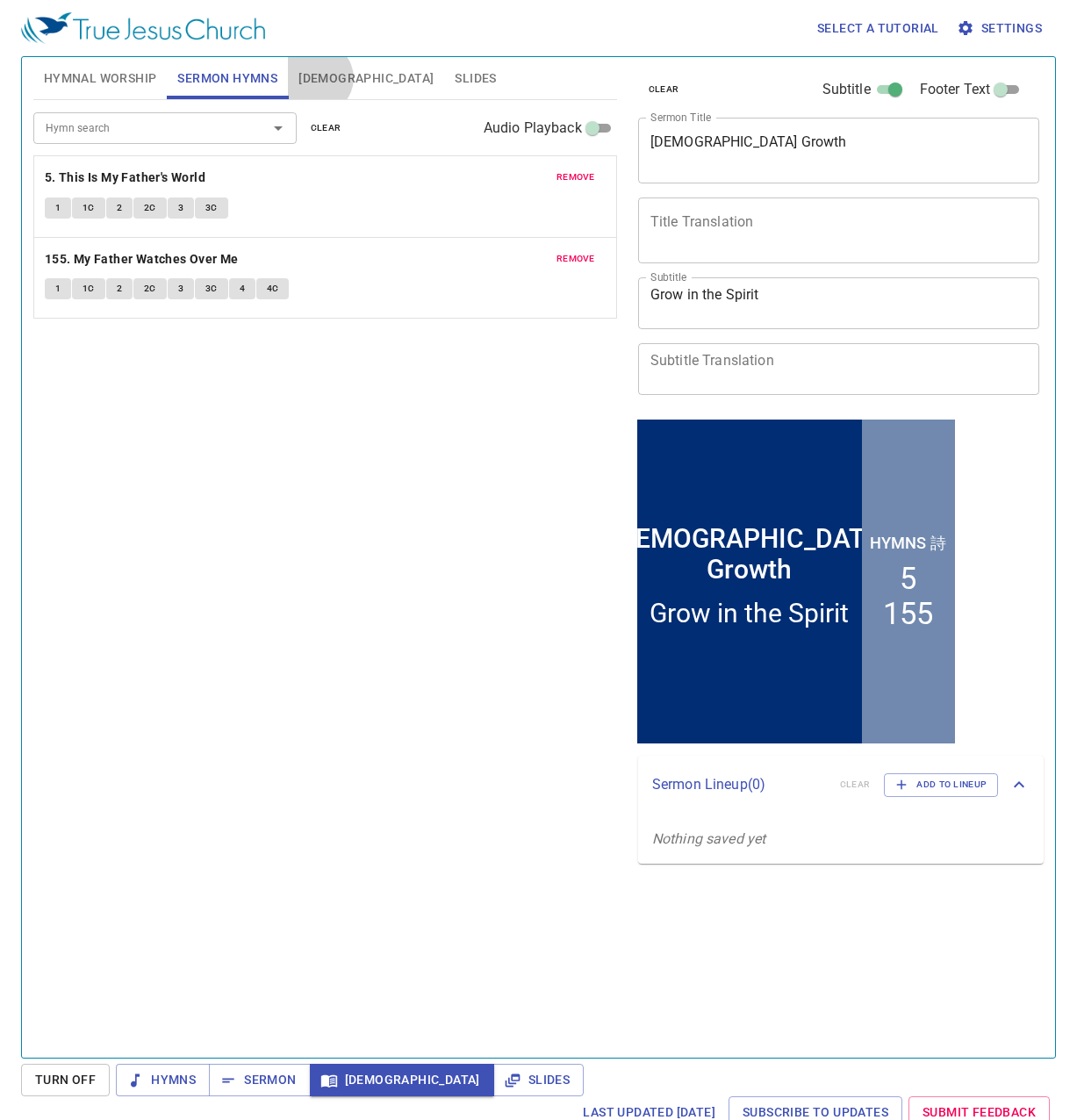
click at [318, 78] on span "[DEMOGRAPHIC_DATA]" at bounding box center [366, 78] width 135 height 22
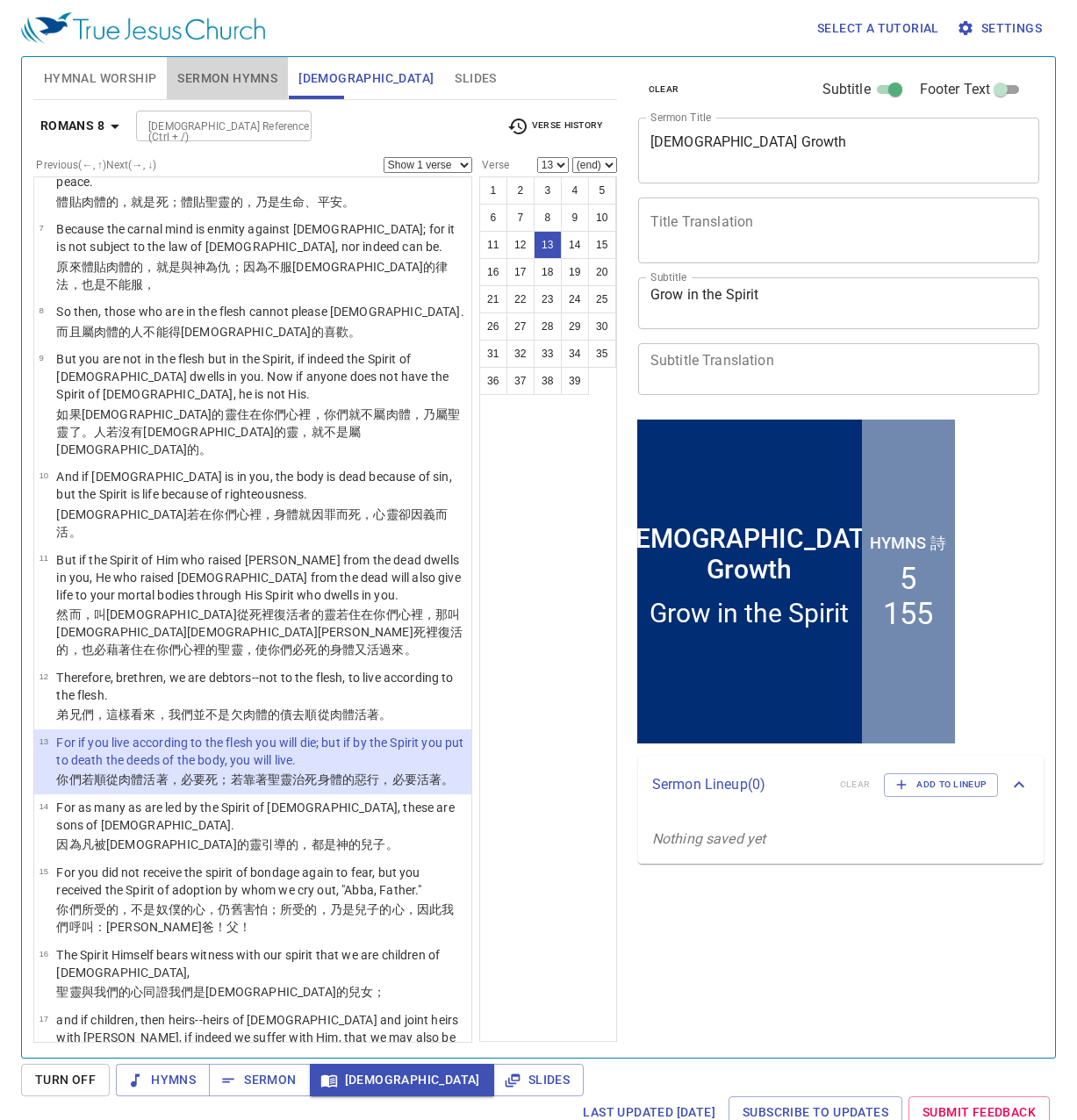
click at [231, 79] on span "Sermon Hymns" at bounding box center [228, 78] width 100 height 22
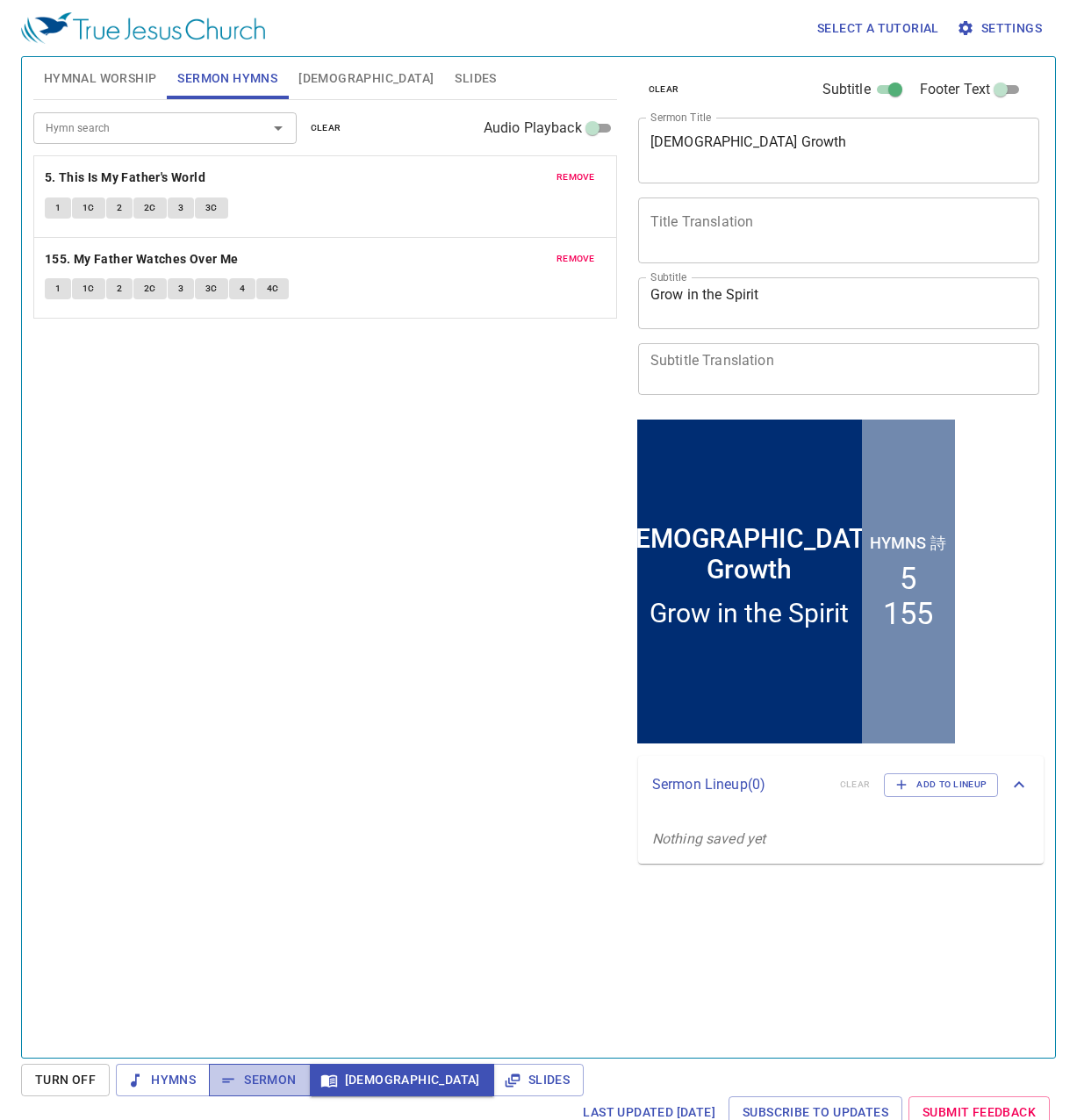
click at [230, 1081] on icon "button" at bounding box center [229, 1081] width 18 height 18
click at [318, 74] on span "[DEMOGRAPHIC_DATA]" at bounding box center [366, 78] width 135 height 22
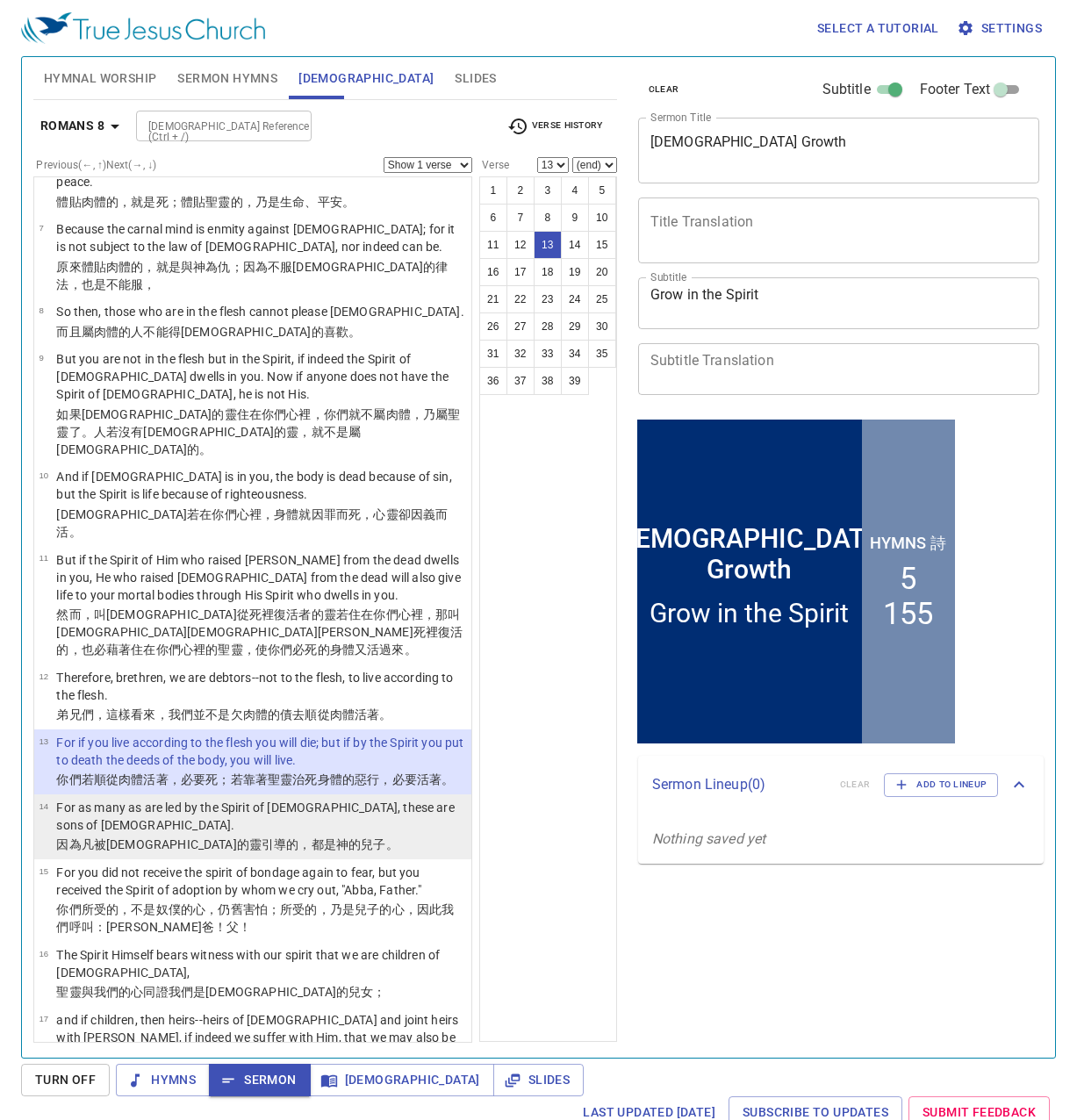
click at [336, 838] on wg1526 "神 的兒子 。" at bounding box center [368, 844] width 63 height 14
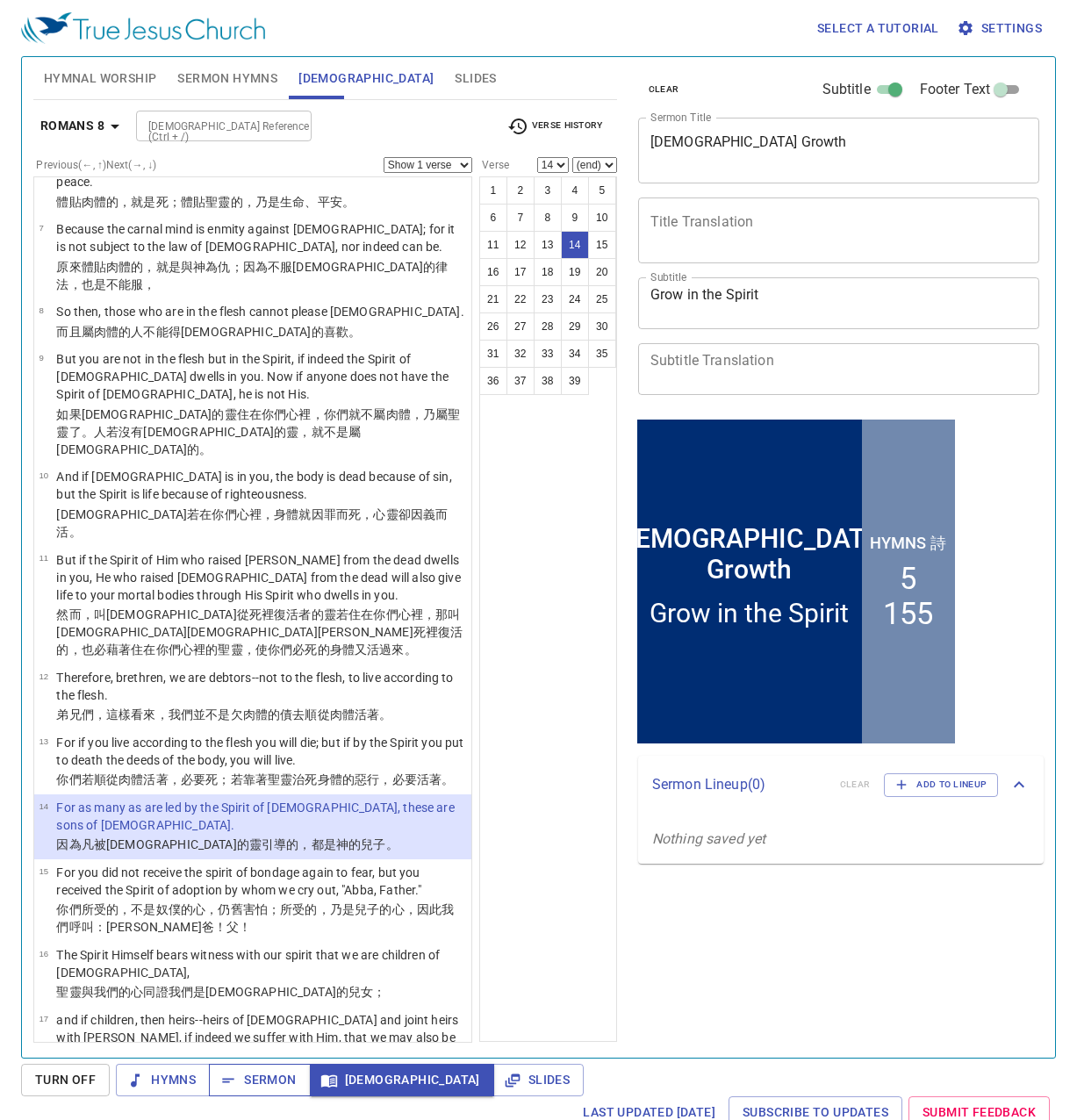
click at [263, 1085] on span "Sermon" at bounding box center [259, 1080] width 73 height 22
click at [656, 958] on div "clear Subtitle Footer Text Sermon Title Church Growth x Sermon Title Title Tran…" at bounding box center [837, 550] width 427 height 1000
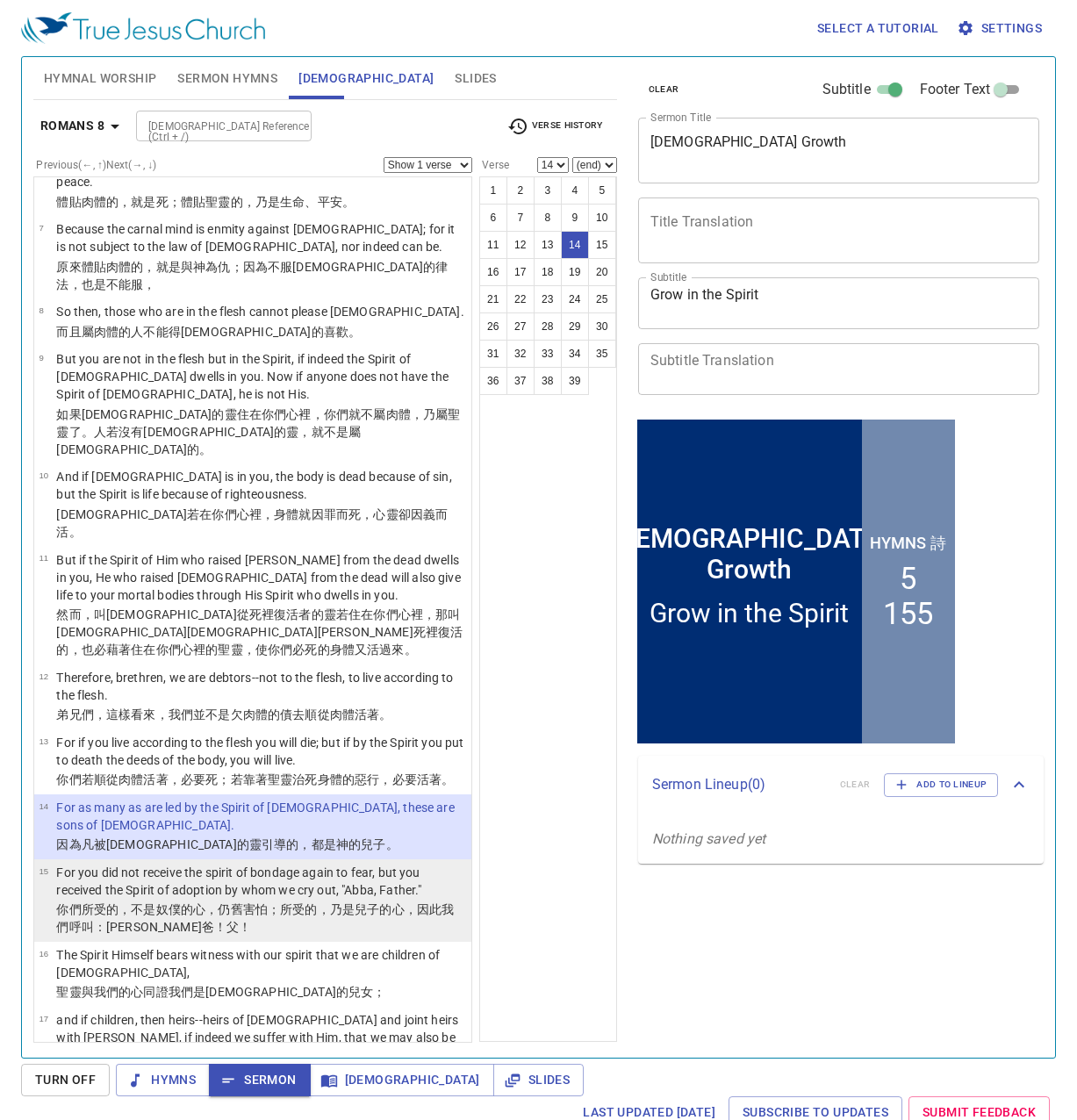
click at [204, 864] on td "For you did not receive the spirit of bondage again to fear, but you received t…" at bounding box center [261, 883] width 410 height 37
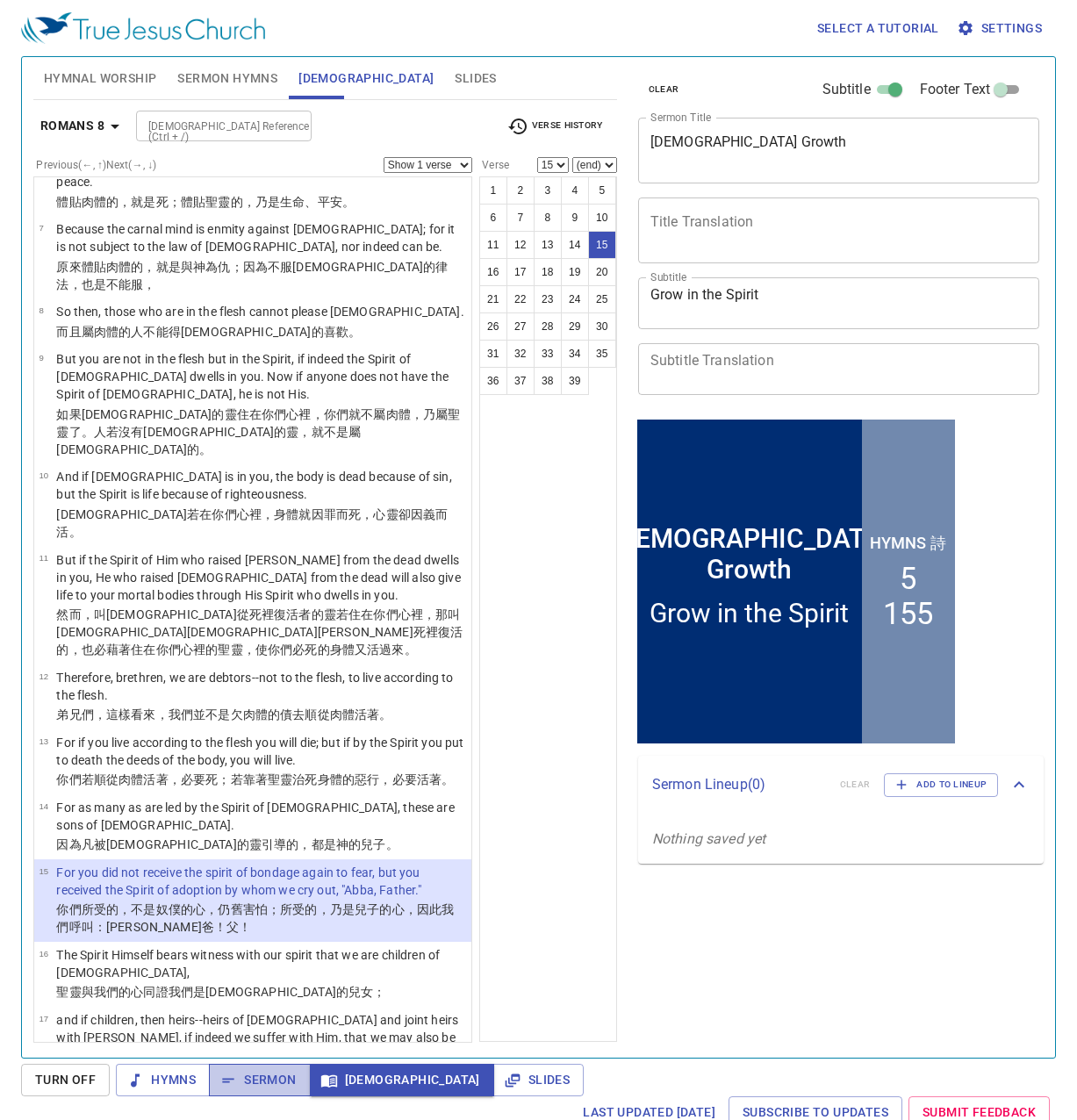
click at [233, 1082] on icon "button" at bounding box center [229, 1081] width 18 height 18
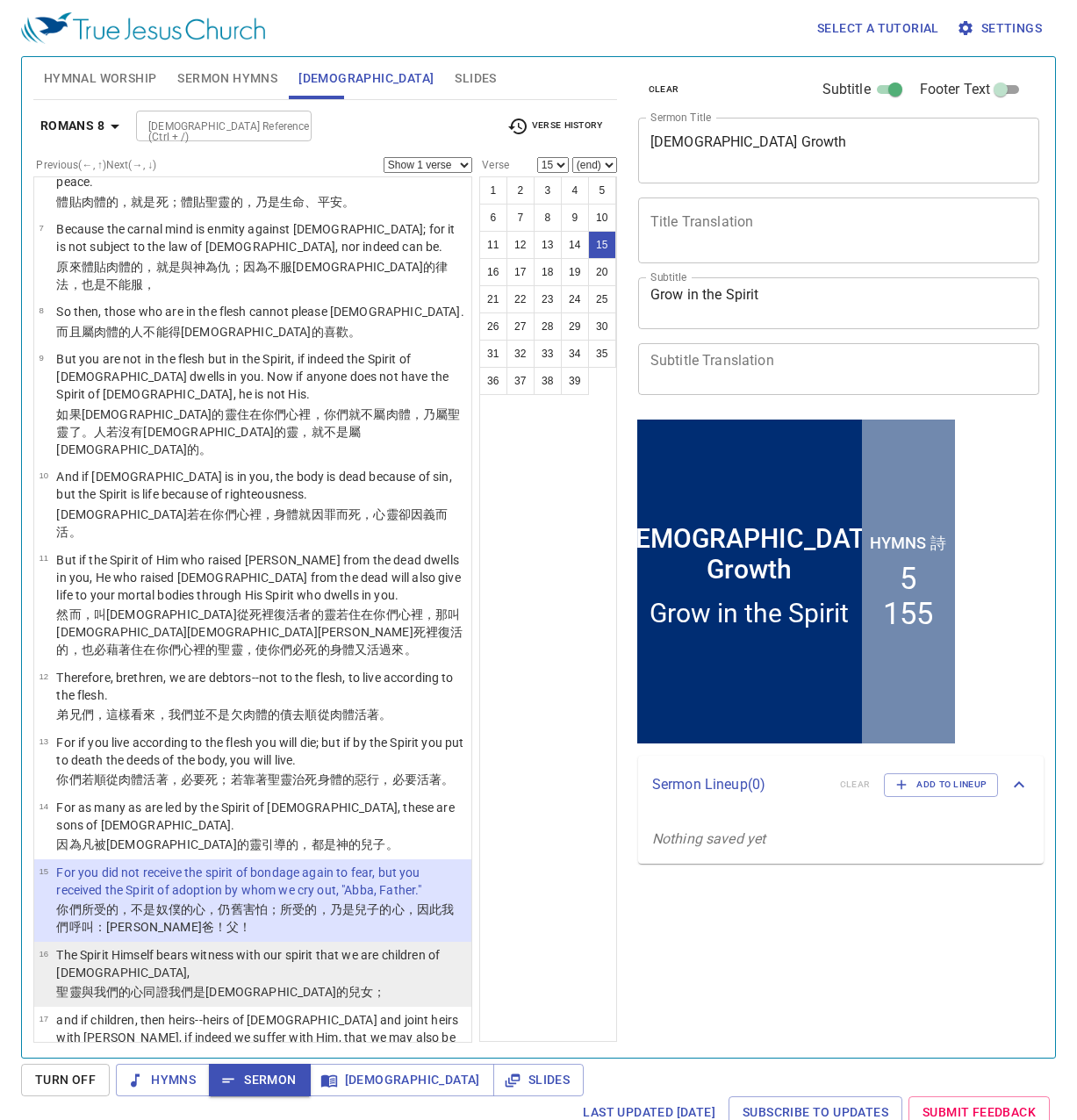
click at [183, 946] on p "The Spirit Himself bears witness with our spirit that we are children of God," at bounding box center [261, 964] width 410 height 35
select select "16"
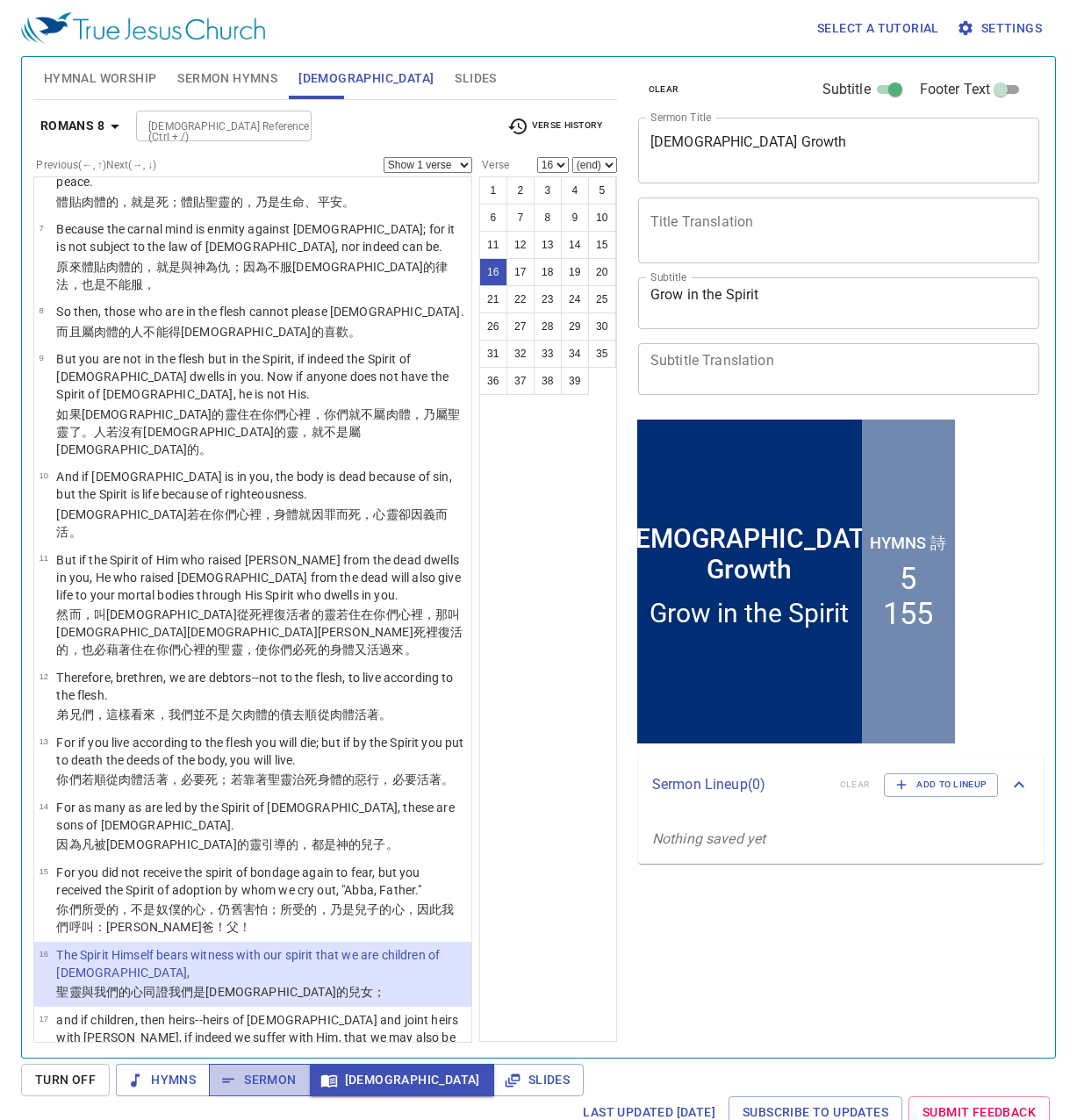
click at [271, 1077] on span "Sermon" at bounding box center [259, 1080] width 73 height 22
click at [203, 946] on p "The Spirit Himself bears witness with our spirit that we are children of God," at bounding box center [261, 964] width 410 height 35
click at [296, 134] on div at bounding box center [291, 126] width 23 height 25
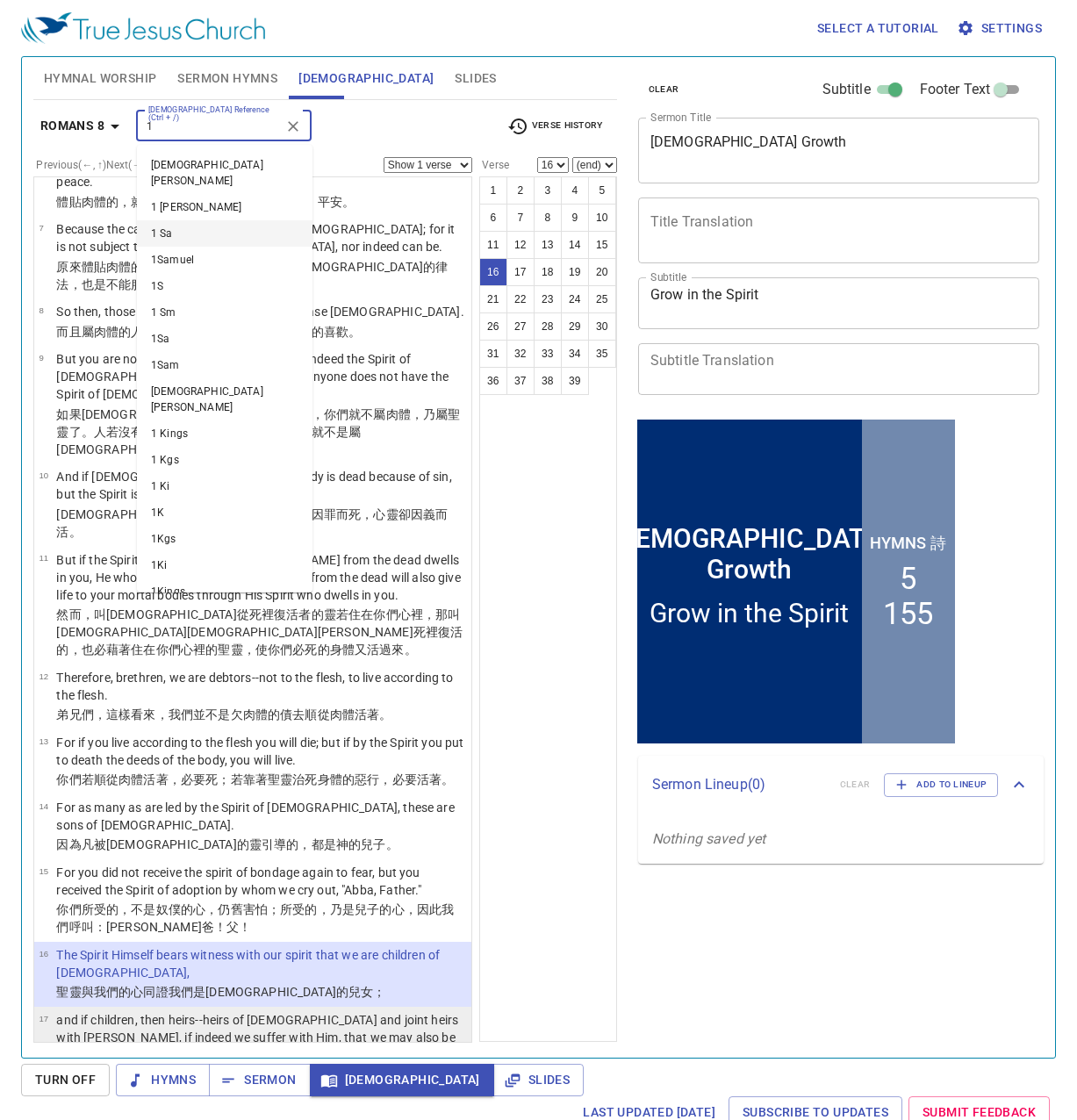
type input "1"
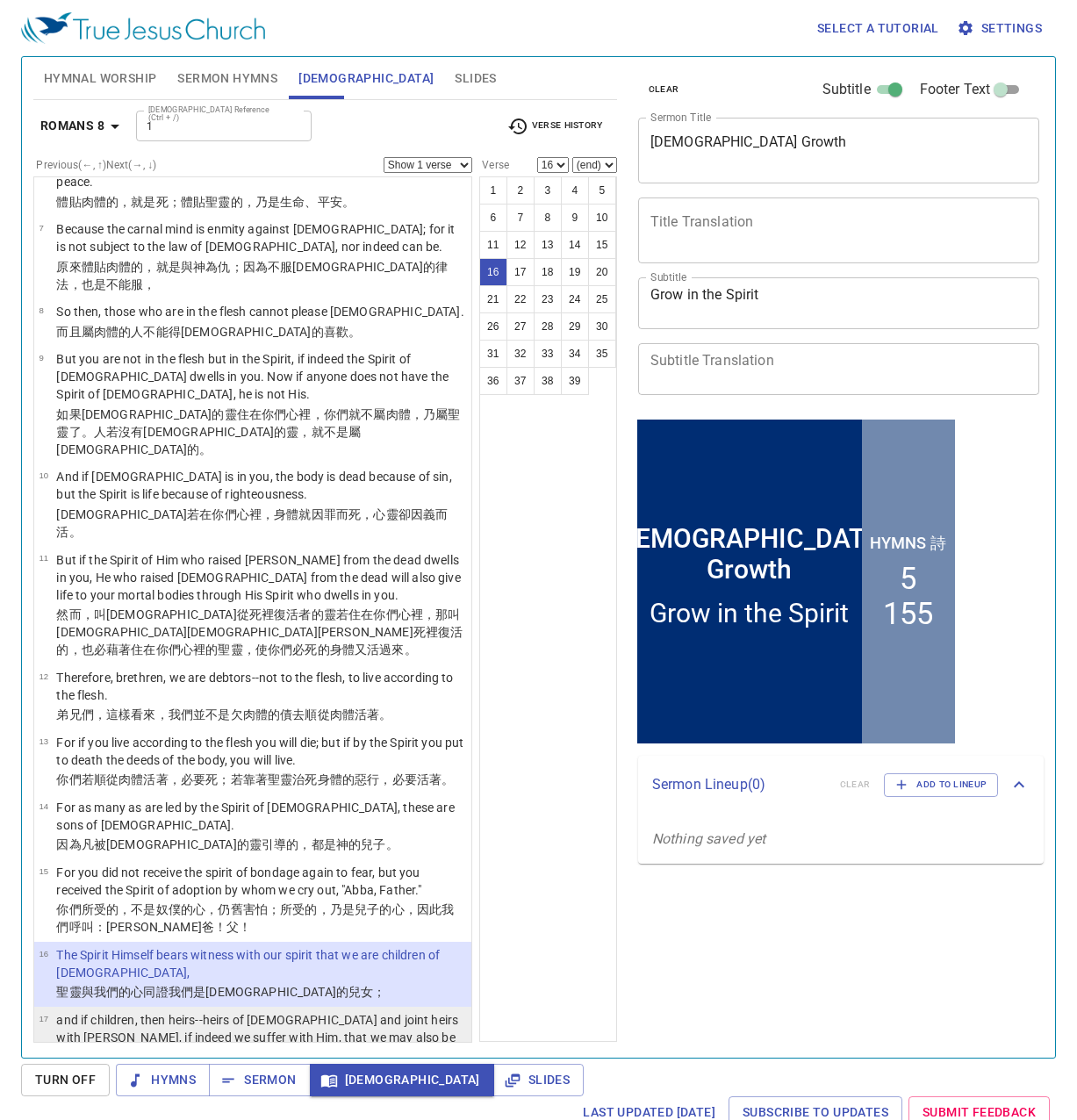
click at [352, 1011] on p "and if children, then heirs--heirs of God and joint heirs with Christ, if indee…" at bounding box center [261, 1038] width 410 height 53
select select "17"
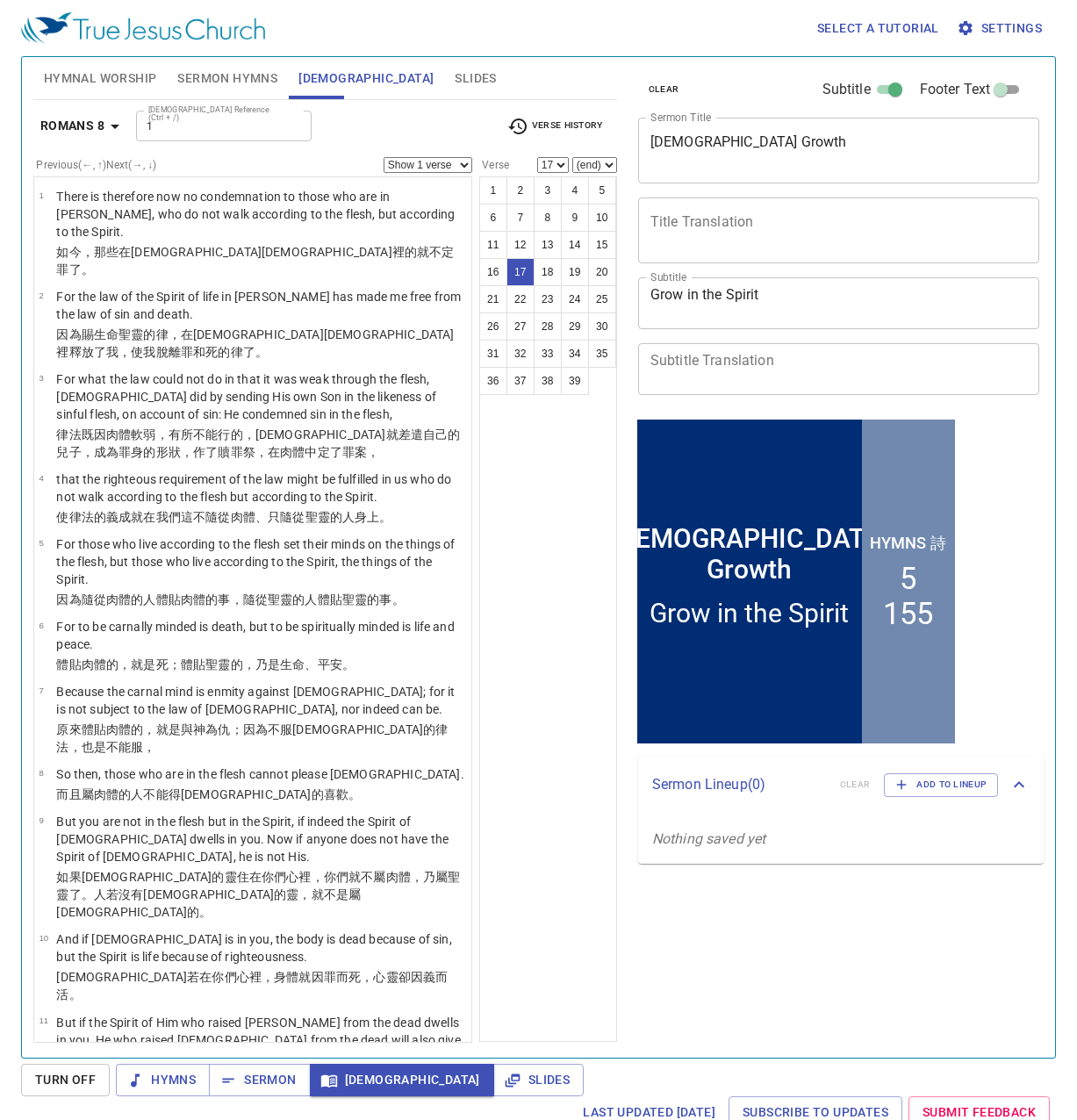
scroll to position [463, 0]
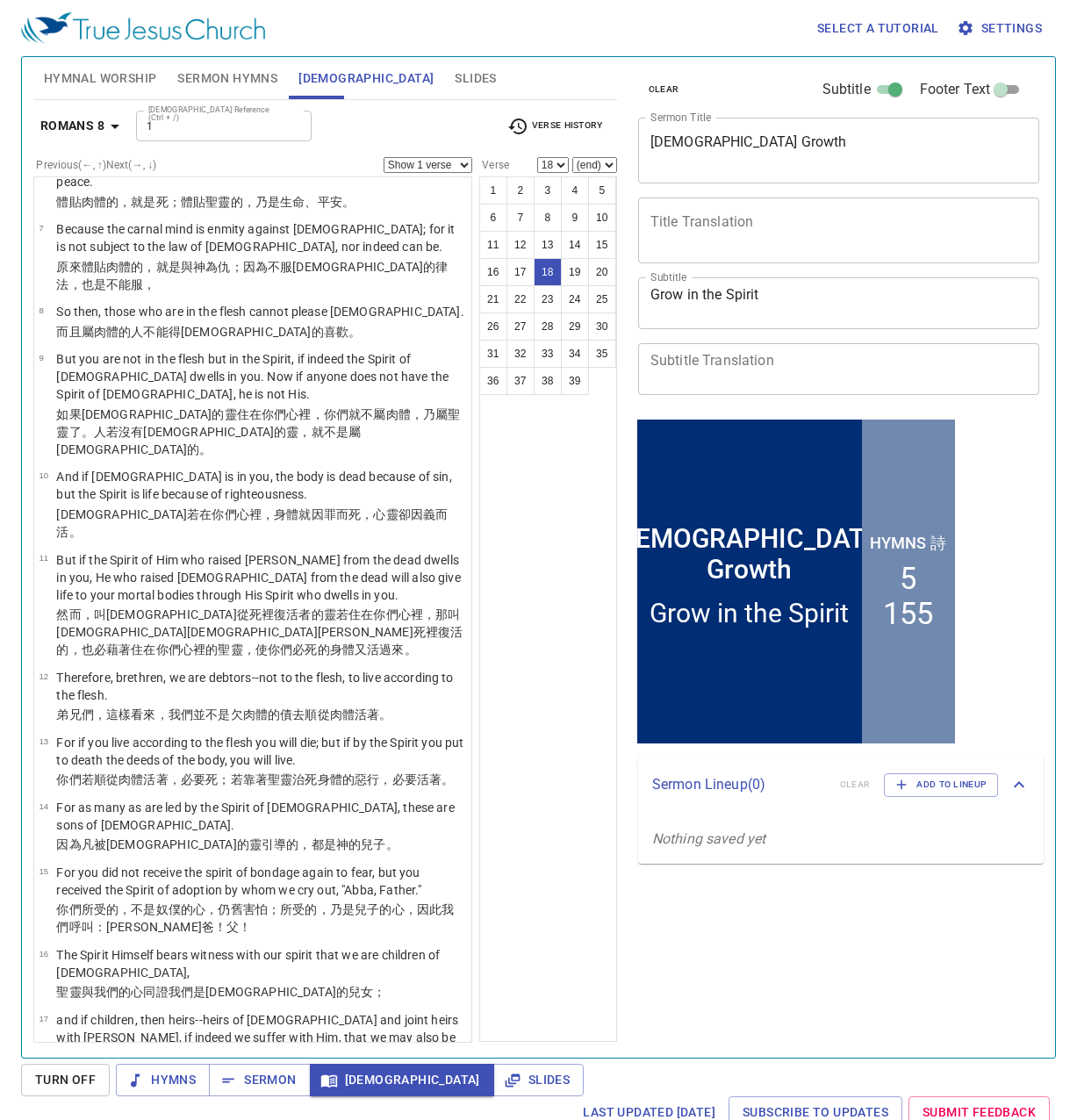
scroll to position [888, 0]
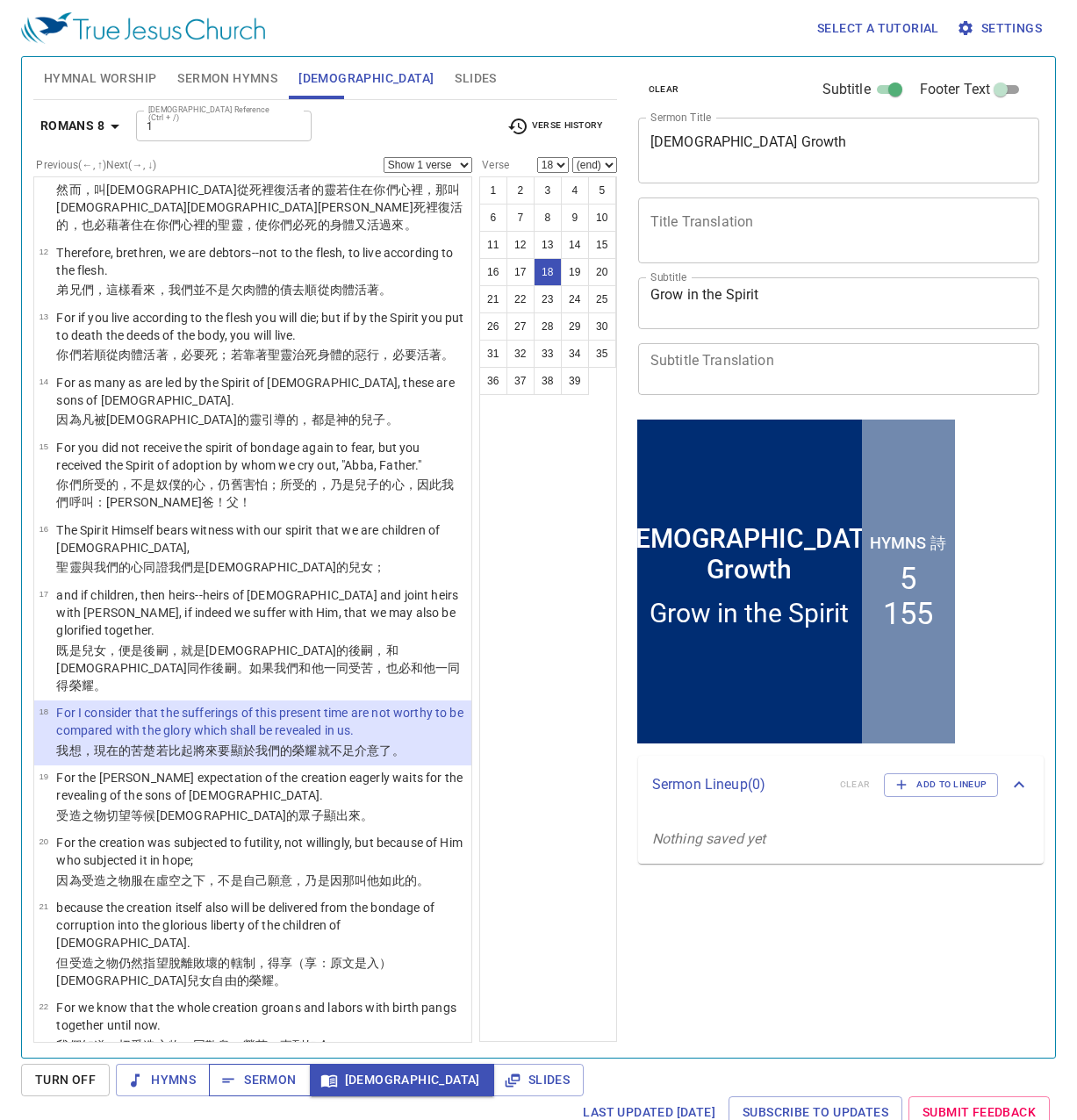
click at [249, 1085] on span "Sermon" at bounding box center [259, 1080] width 73 height 22
click at [124, 1064] on p "Not only that, but we also who have the firstfruits of the Spirit, even we ours…" at bounding box center [261, 1091] width 410 height 53
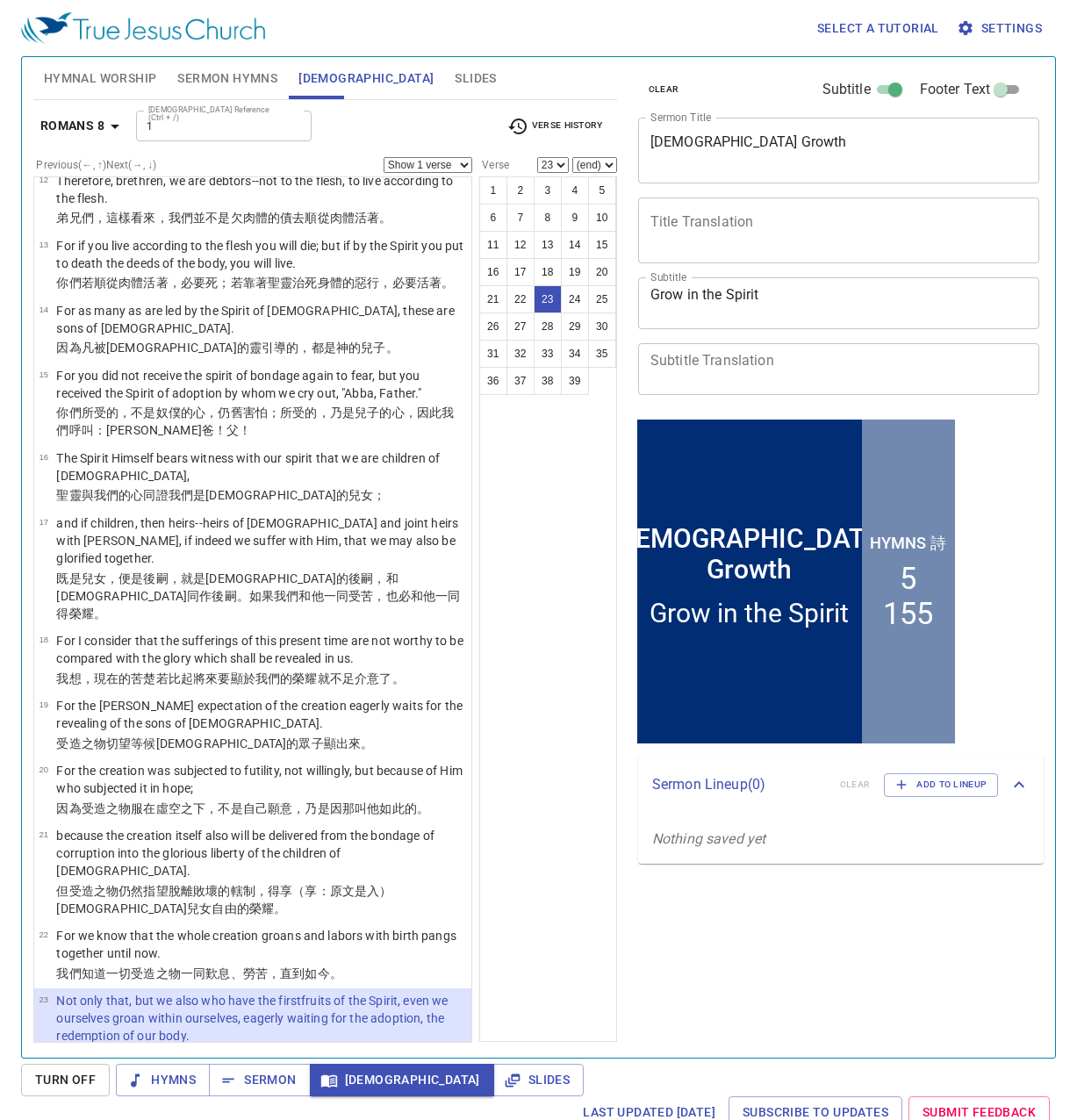
scroll to position [1063, 0]
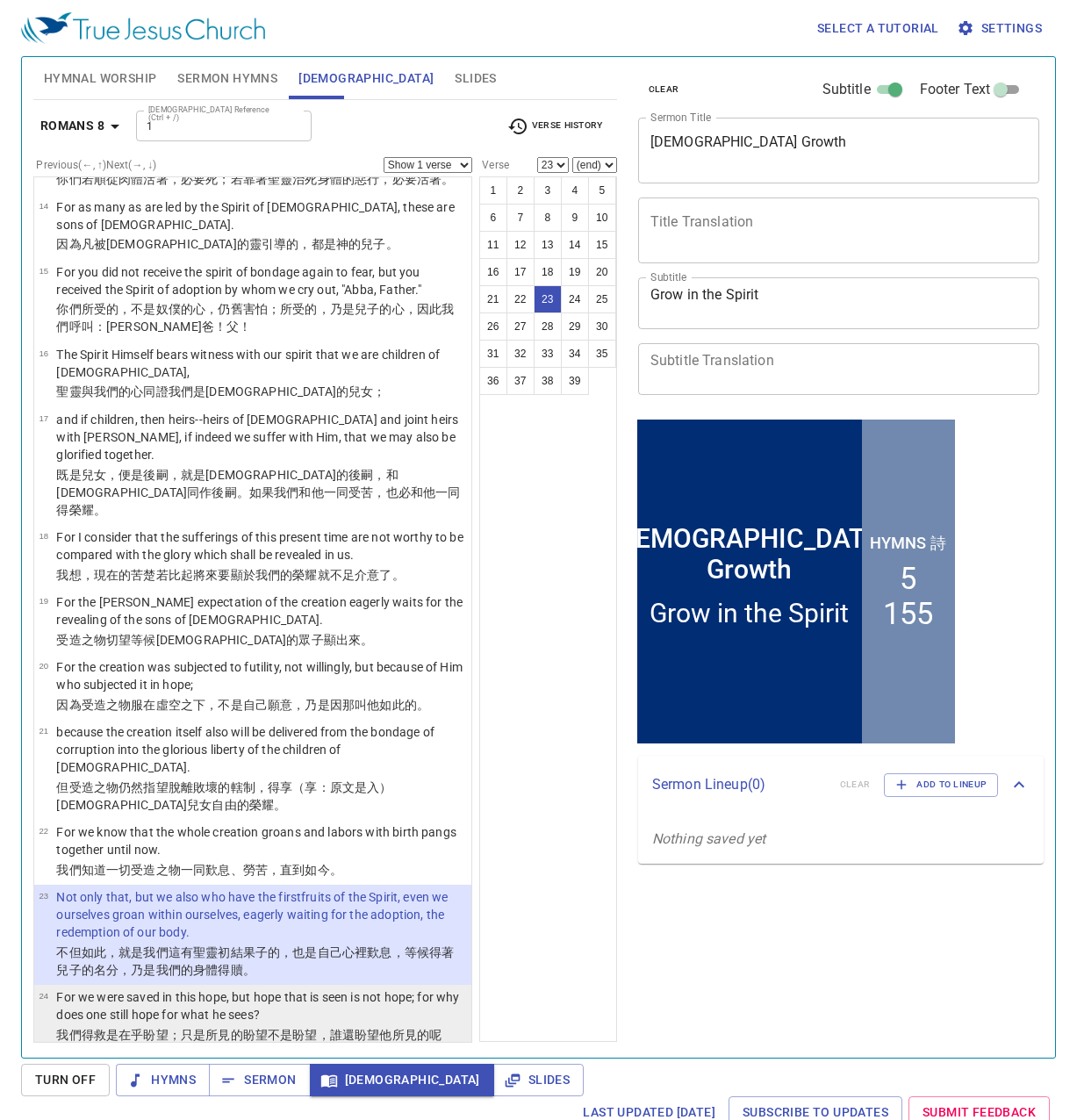
click at [129, 1028] on wg4982 "是在乎盼望 ；只是 所見的 盼望 不 是 盼望 ，誰 還 盼望 他所見 的呢（有古卷作：人所看見的何必再盼望呢）？" at bounding box center [248, 1044] width 385 height 31
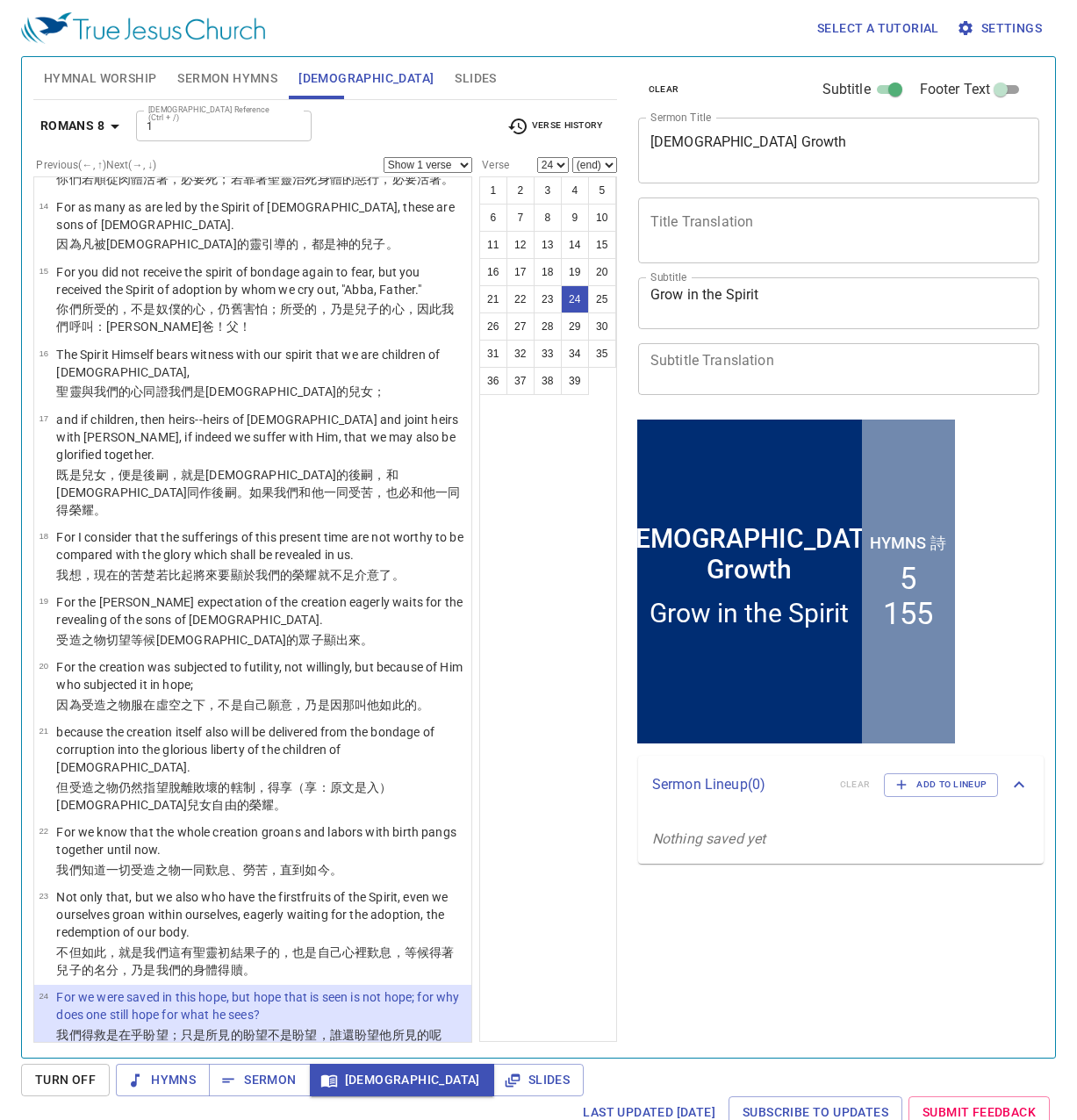
select select "25"
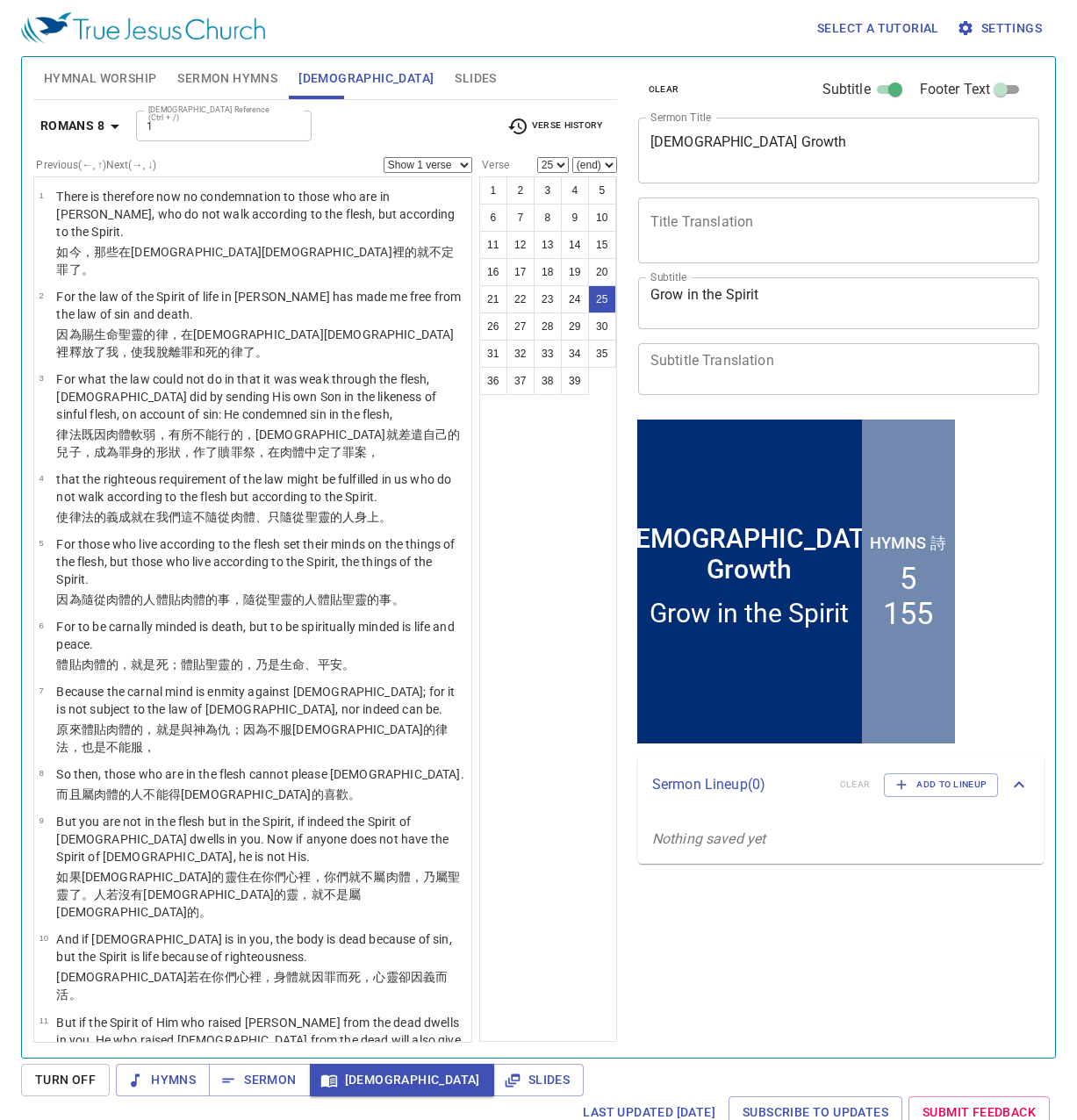
scroll to position [1098, 0]
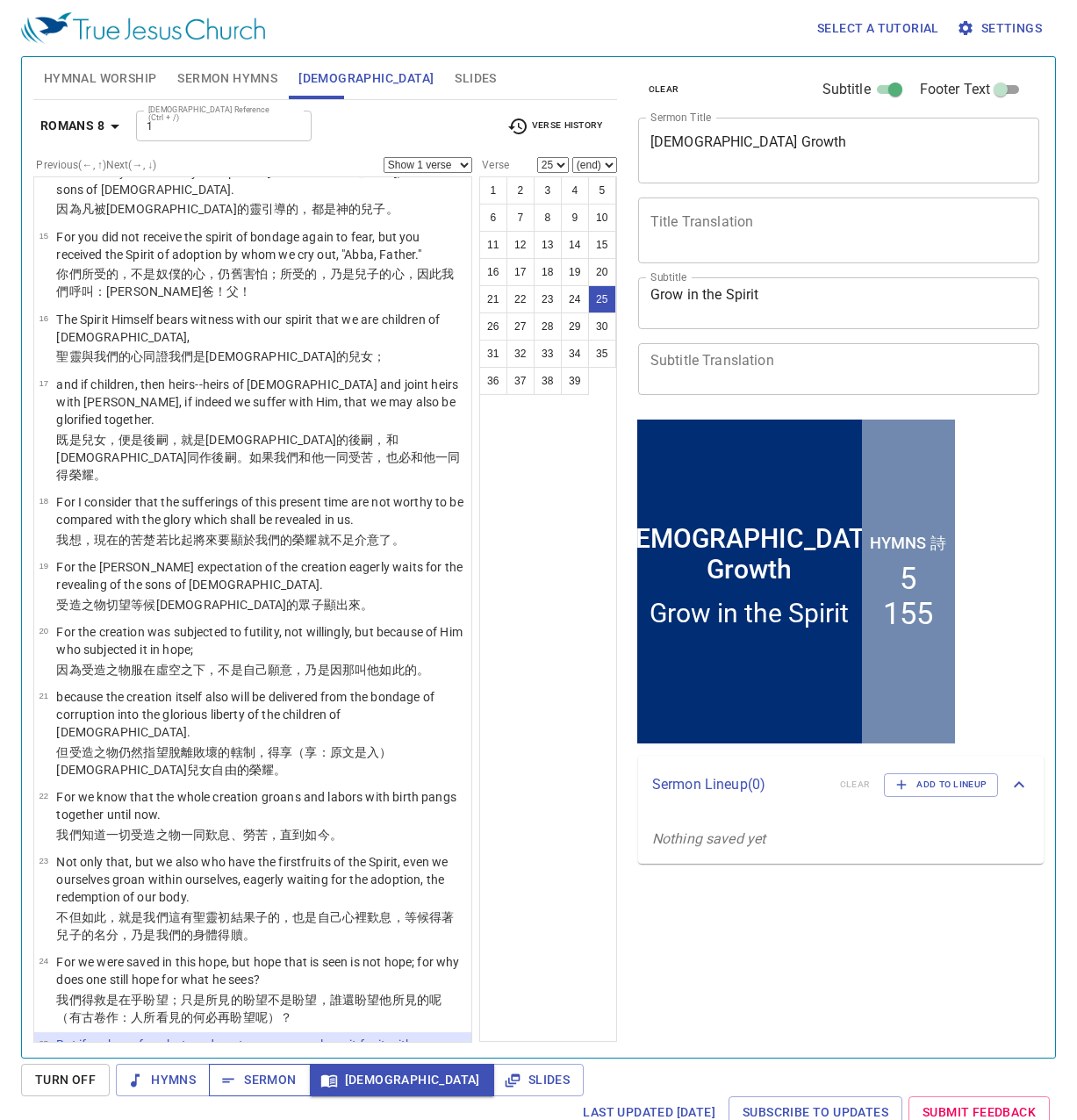
click at [263, 1085] on span "Sermon" at bounding box center [259, 1080] width 73 height 22
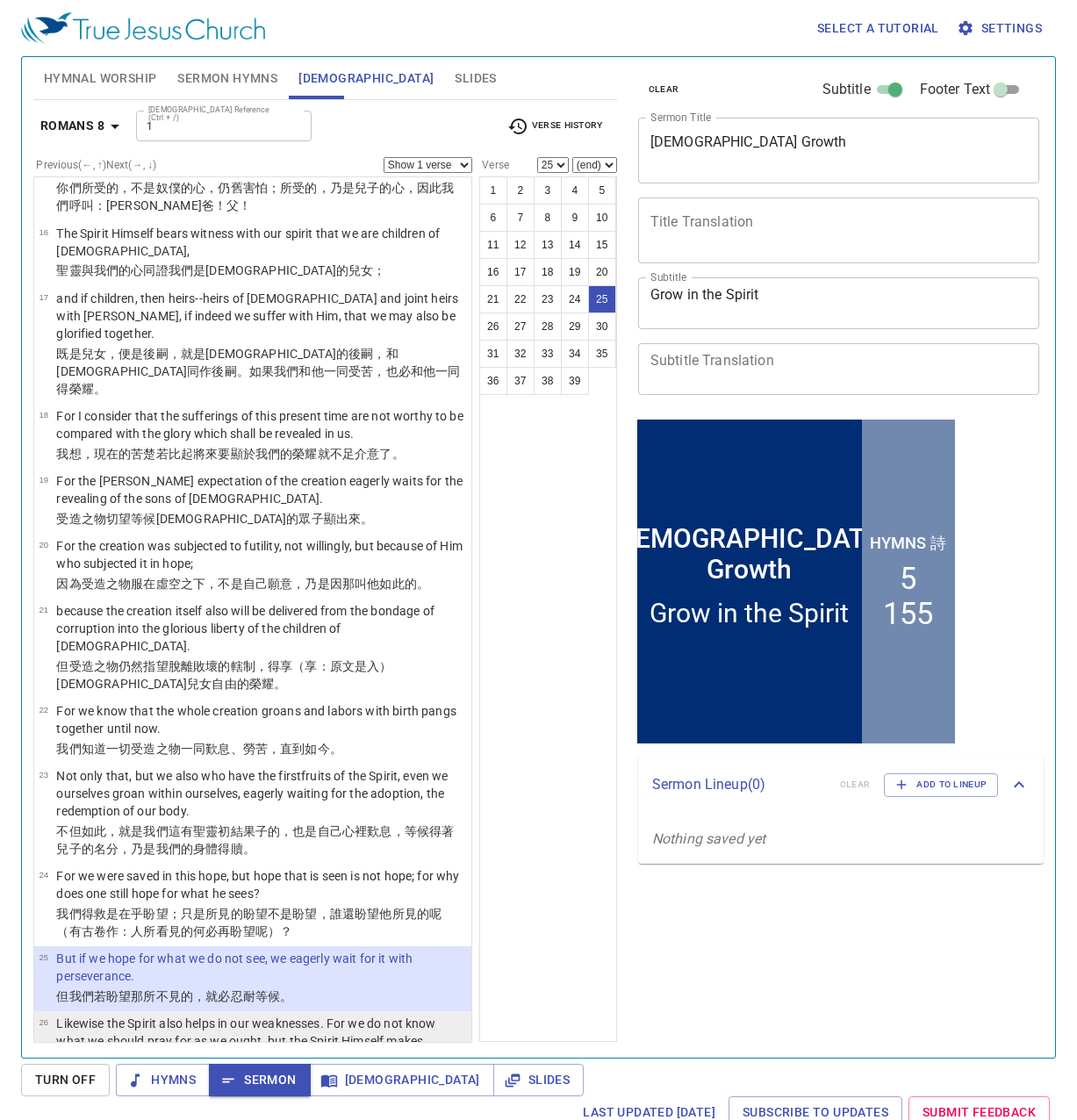
scroll to position [1186, 0]
click at [154, 1013] on p "Likewise the Spirit also helps in our weaknesses. For we do not know what we sh…" at bounding box center [261, 1040] width 410 height 53
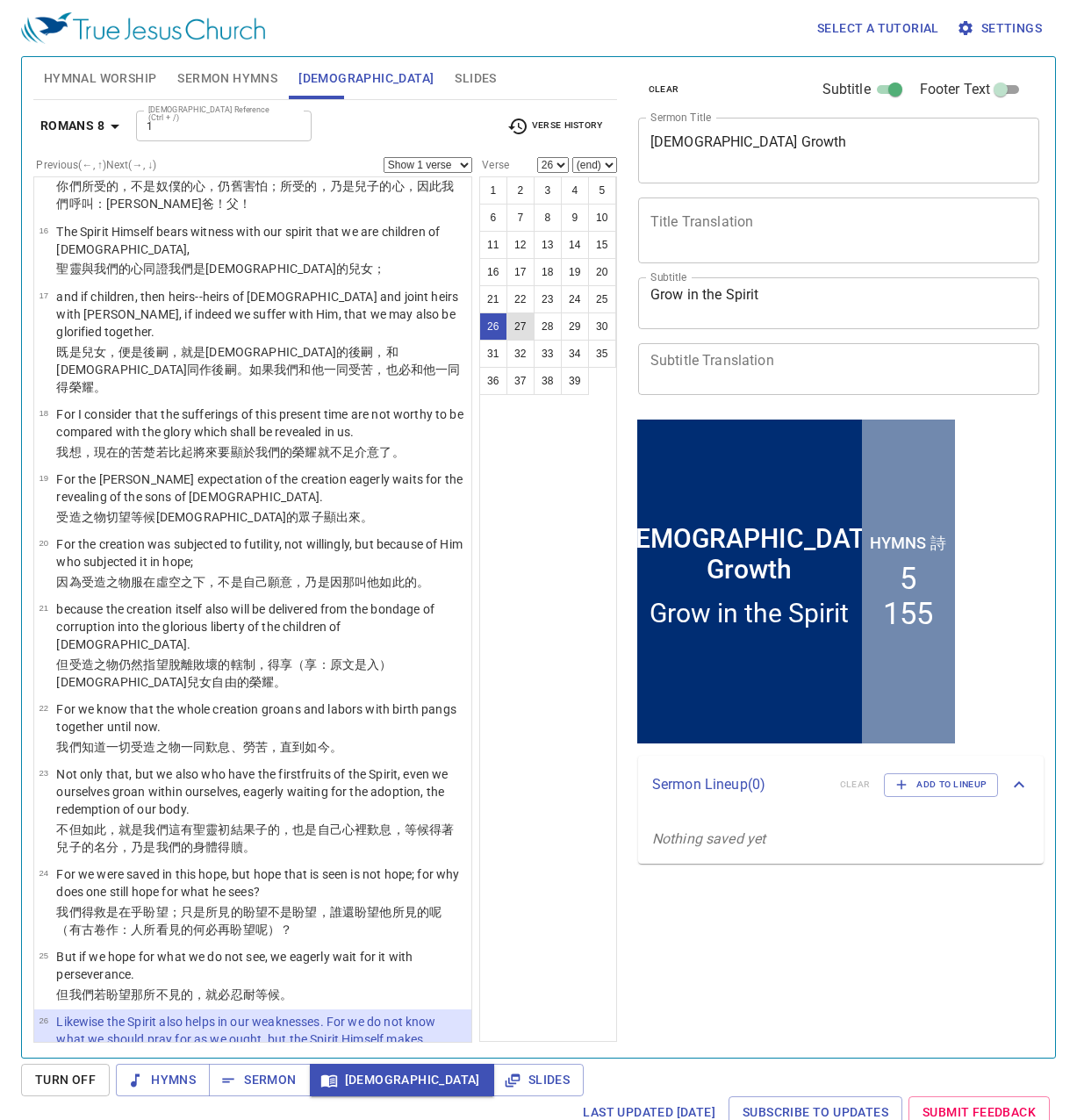
click at [517, 325] on button "27" at bounding box center [520, 327] width 28 height 28
select select "27"
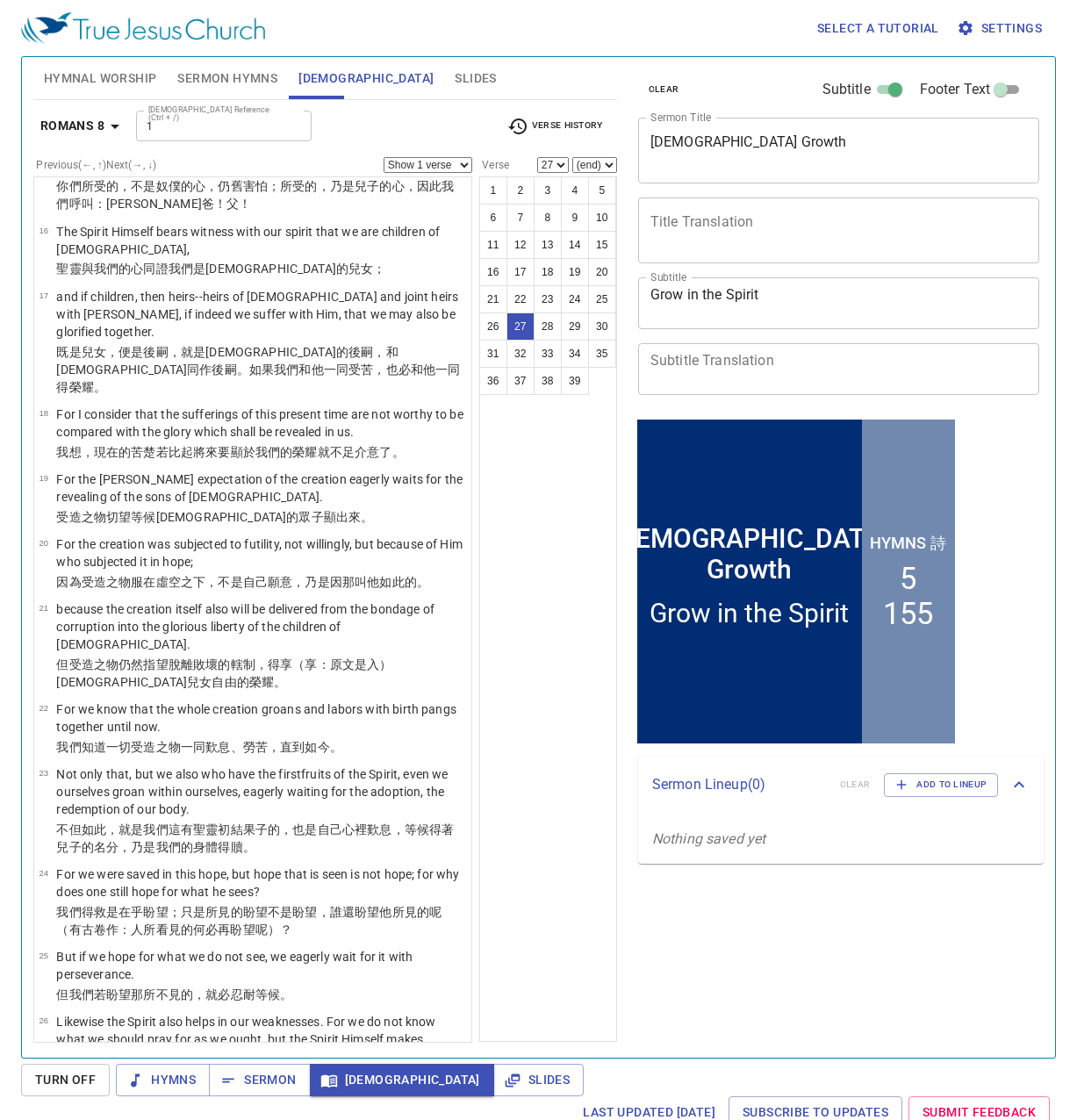
scroll to position [1586, 0]
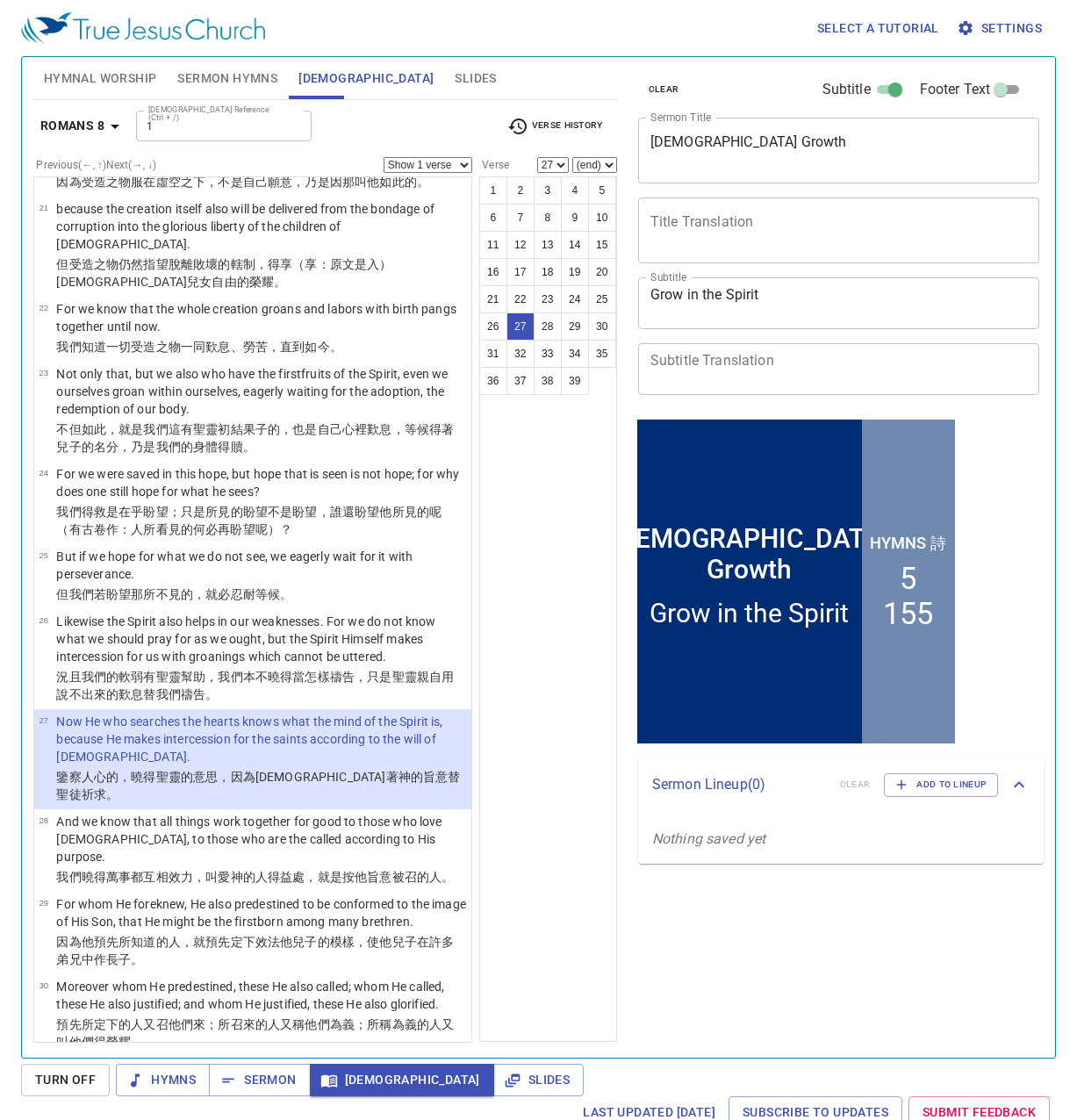
click at [665, 979] on div "clear Subtitle Footer Text Sermon Title Church Growth x Sermon Title Title Tran…" at bounding box center [837, 550] width 427 height 1000
click at [281, 1073] on span "Sermon" at bounding box center [259, 1080] width 73 height 22
